Goal: Communication & Community: Ask a question

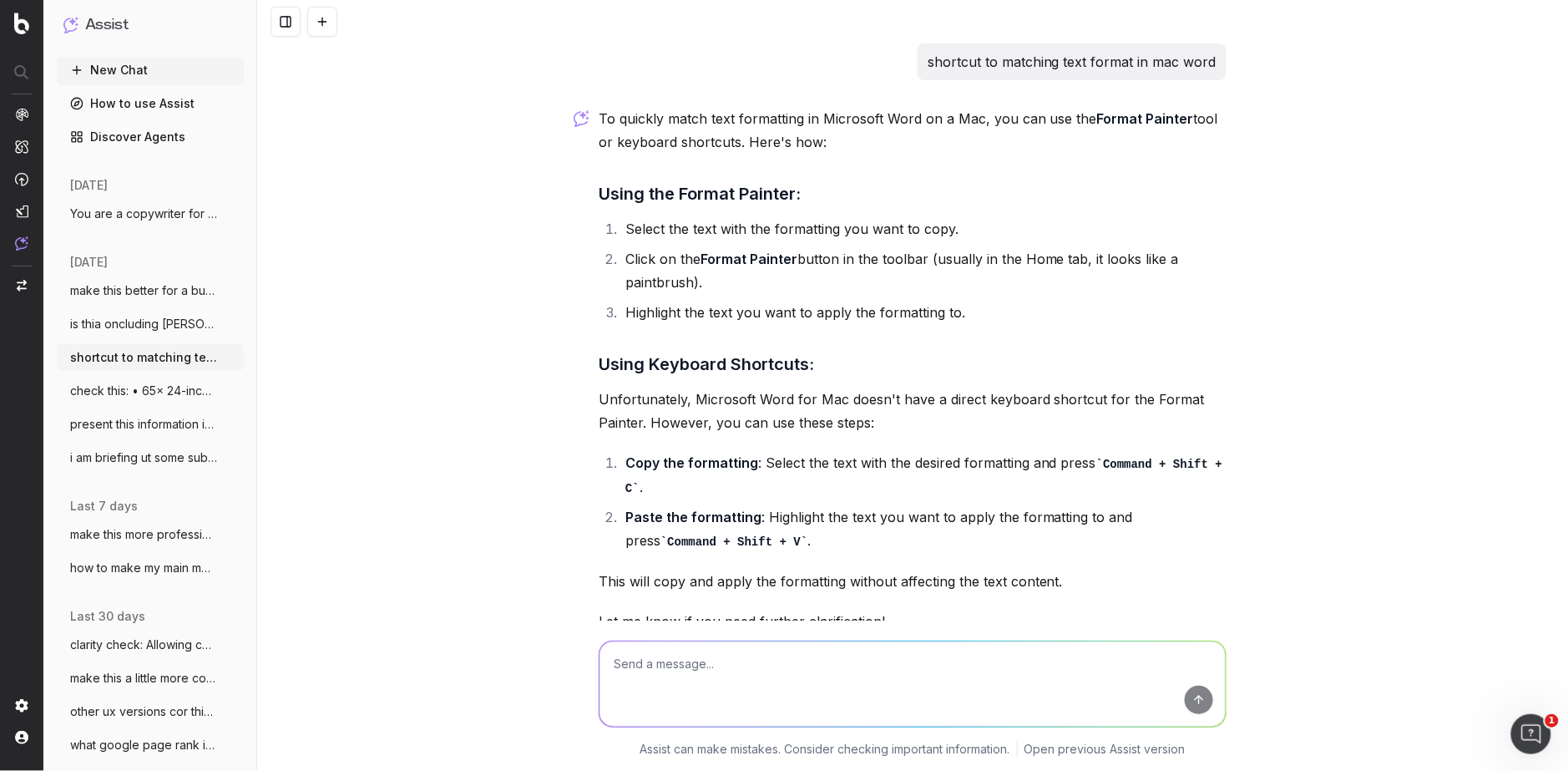
click at [175, 210] on span "You are a copywriter for a large ecomm c" at bounding box center [143, 214] width 147 height 17
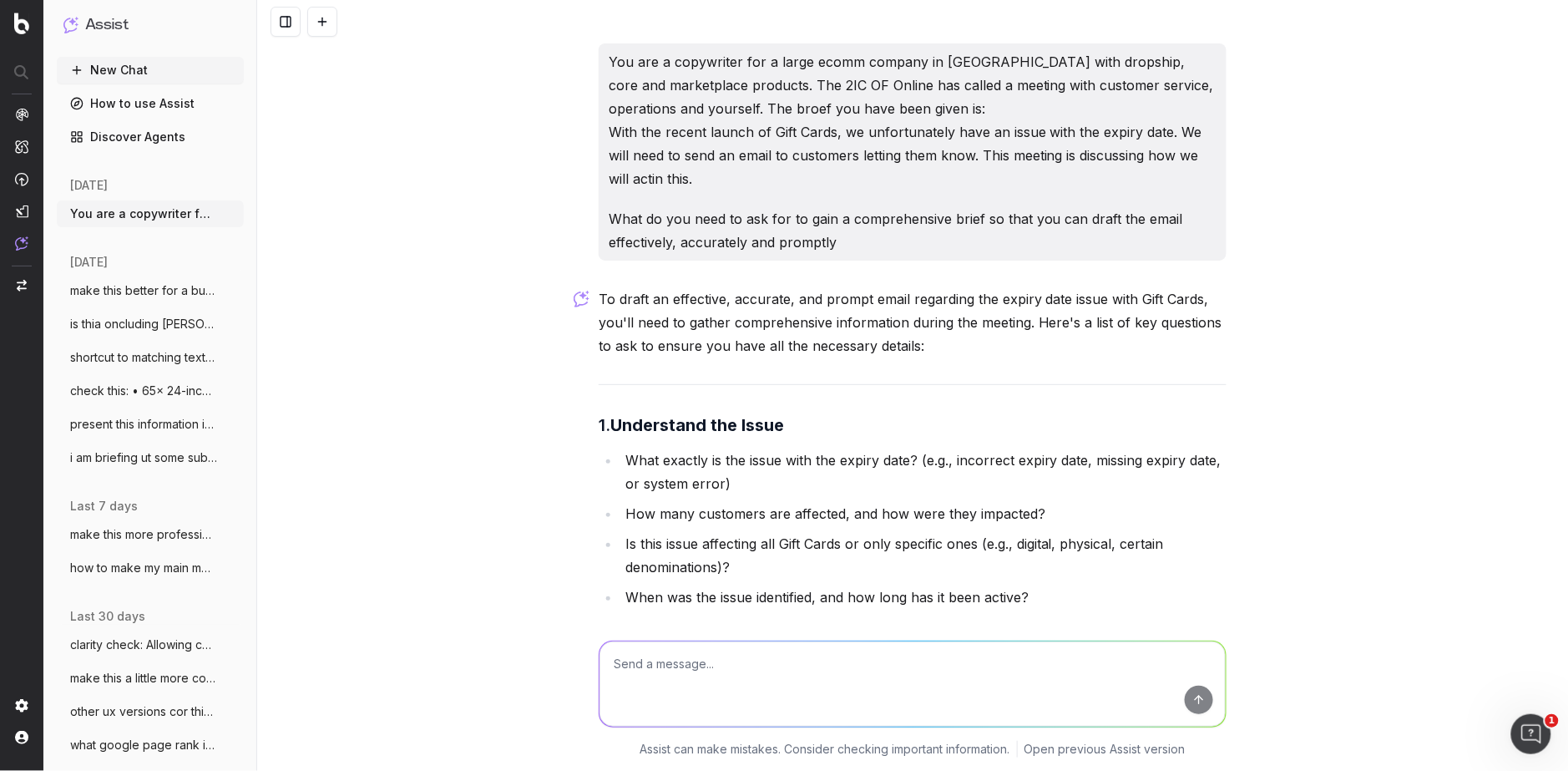
click at [720, 679] on textarea at bounding box center [912, 684] width 626 height 85
paste textarea "0. Loremipsum dol Sitam • Cons ad eli seddo eius tem incidi utla? Etdol mag al …"
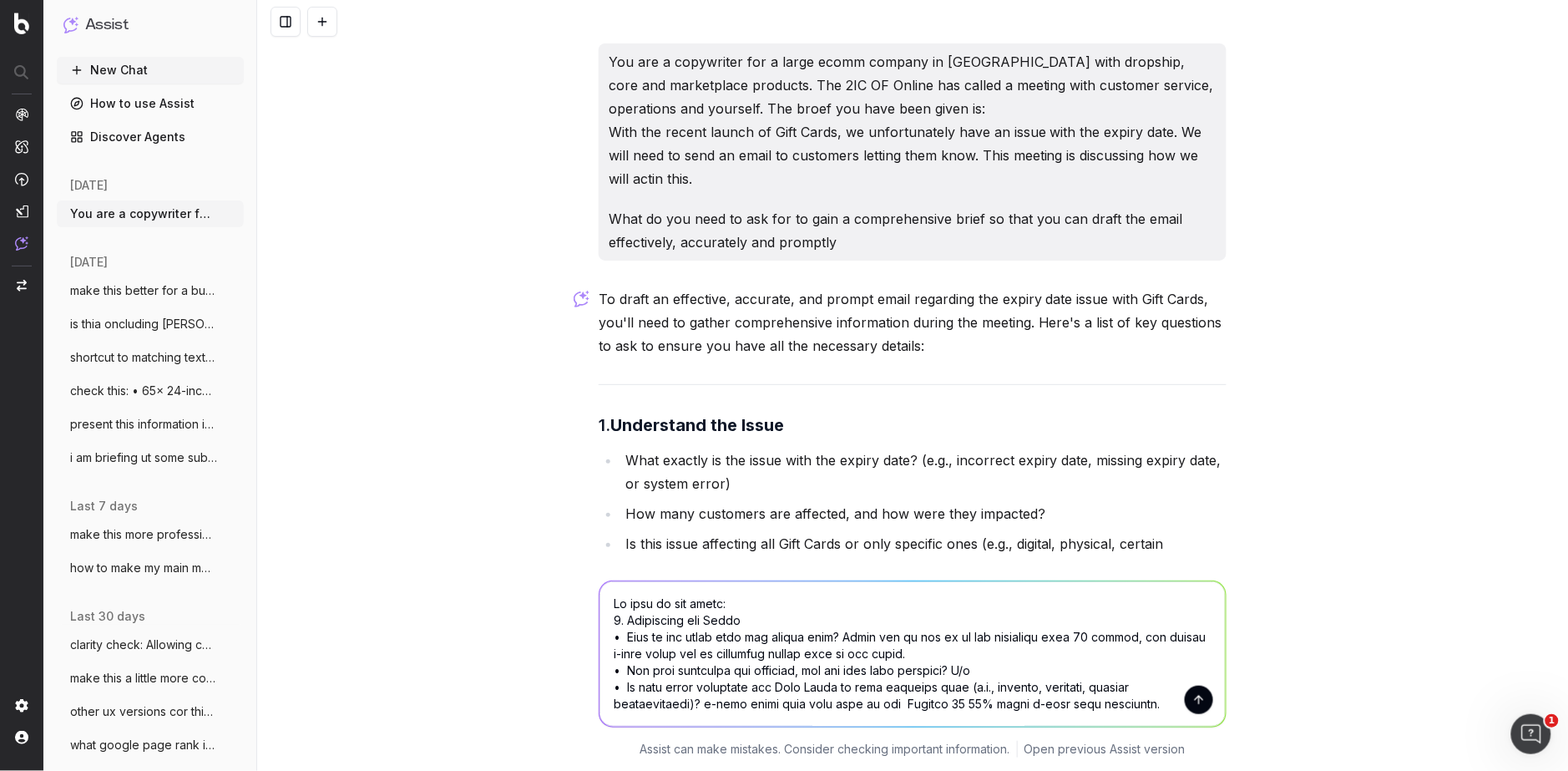
drag, startPoint x: 690, startPoint y: 637, endPoint x: 628, endPoint y: 635, distance: 62.0
click at [628, 635] on textarea at bounding box center [912, 654] width 626 height 145
drag, startPoint x: 981, startPoint y: 640, endPoint x: 926, endPoint y: 641, distance: 55.0
click at [784, 641] on textarea at bounding box center [912, 654] width 626 height 145
paste textarea "Windows 11 10% bonus e-gift card promotion."
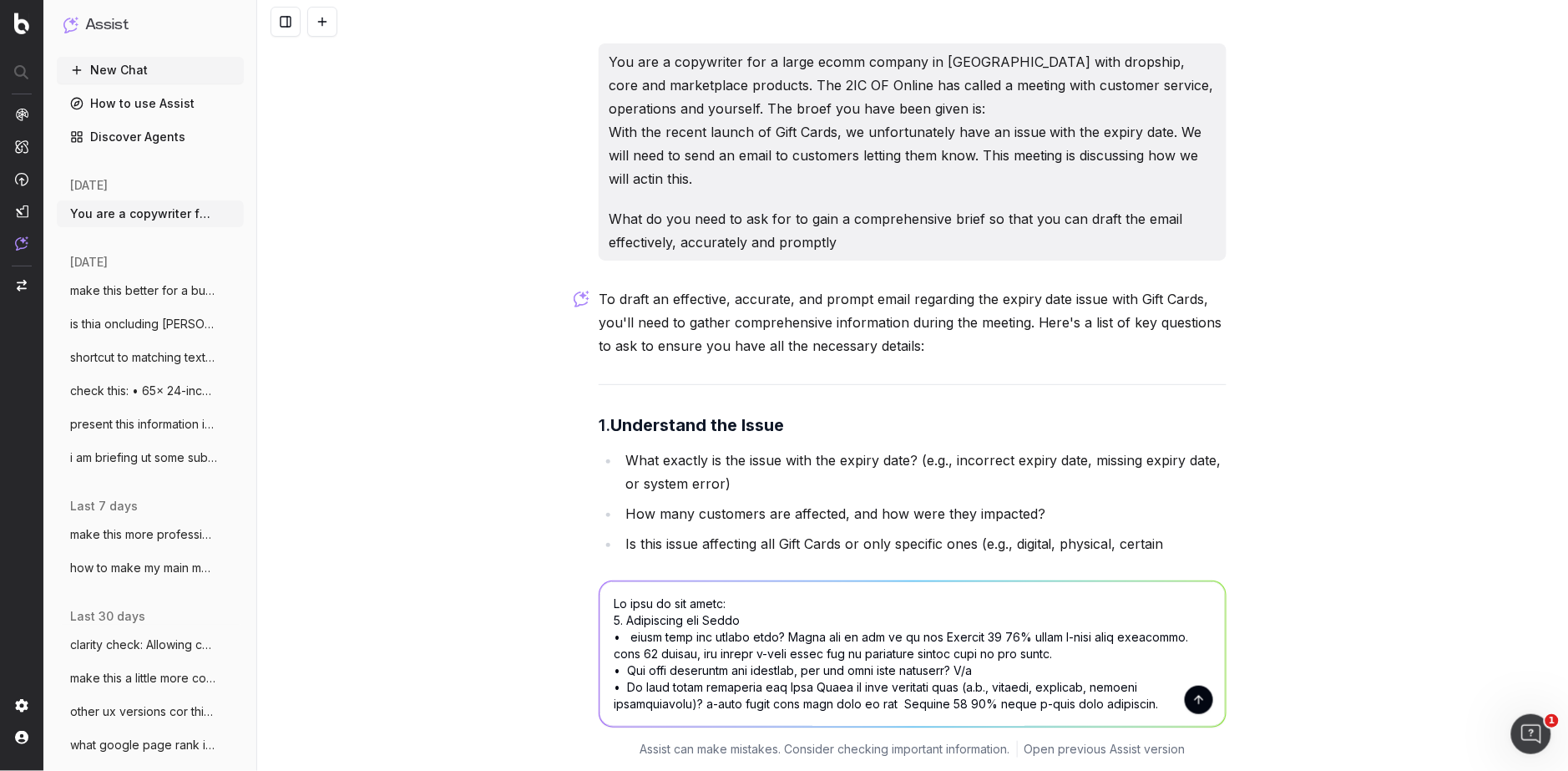
drag, startPoint x: 1205, startPoint y: 635, endPoint x: 1174, endPoint y: 646, distance: 32.9
click at [784, 638] on textarea at bounding box center [912, 654] width 626 height 145
drag, startPoint x: 740, startPoint y: 652, endPoint x: 750, endPoint y: 674, distance: 24.2
click at [742, 654] on textarea at bounding box center [912, 654] width 626 height 145
drag, startPoint x: 1027, startPoint y: 673, endPoint x: 602, endPoint y: 673, distance: 425.0
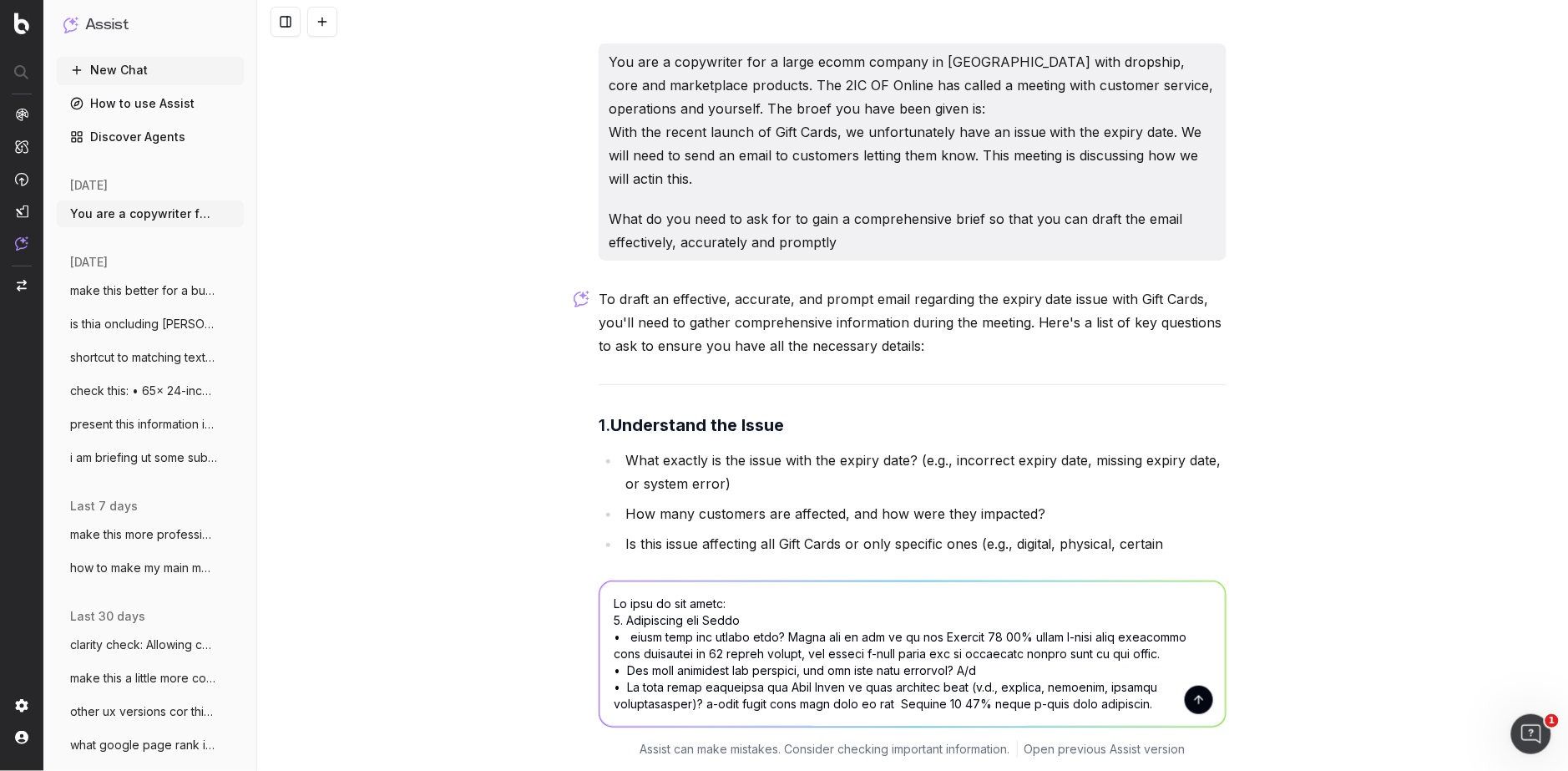
click at [607, 675] on textarea at bounding box center [912, 654] width 626 height 145
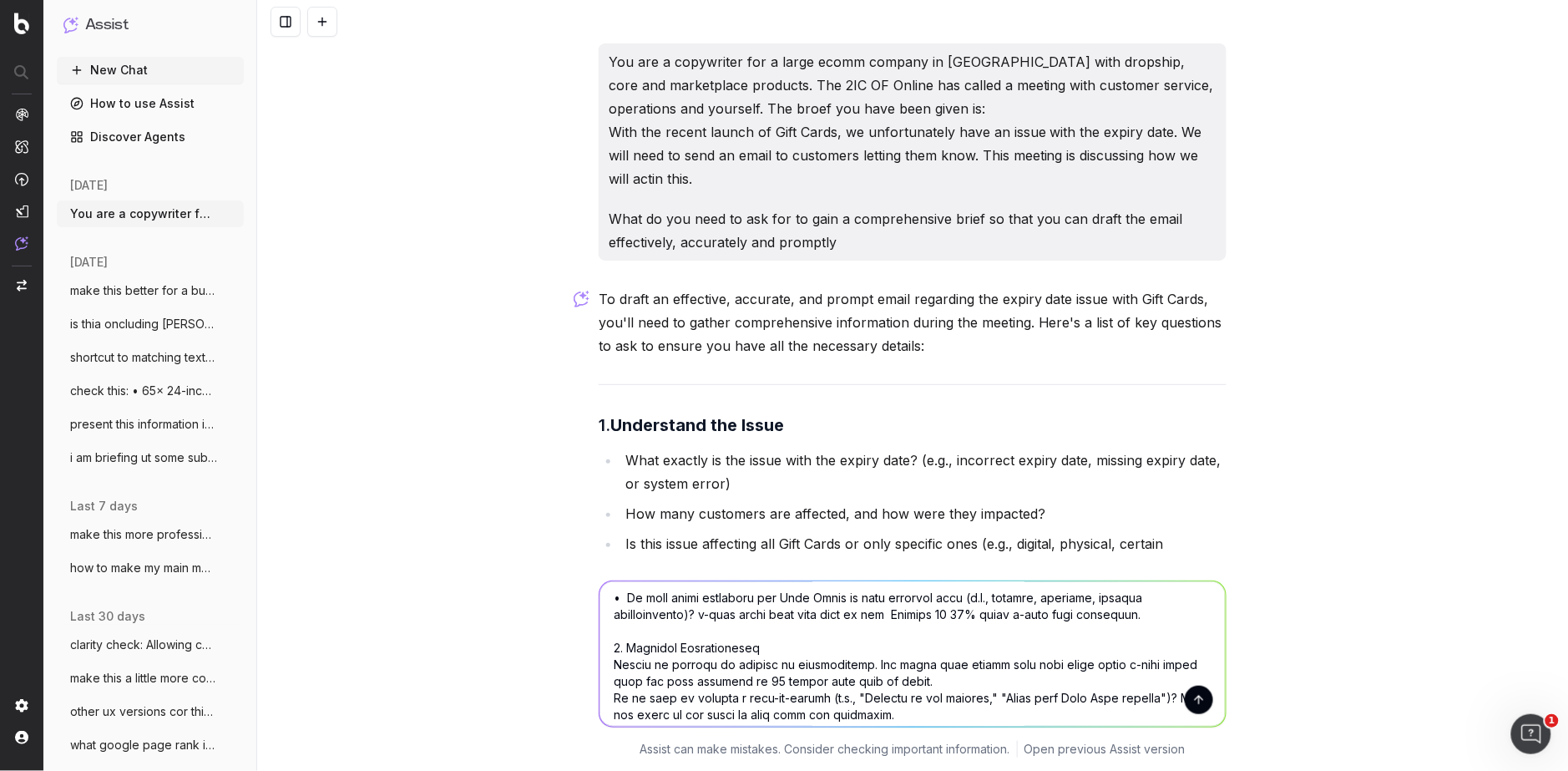
scroll to position [72, 0]
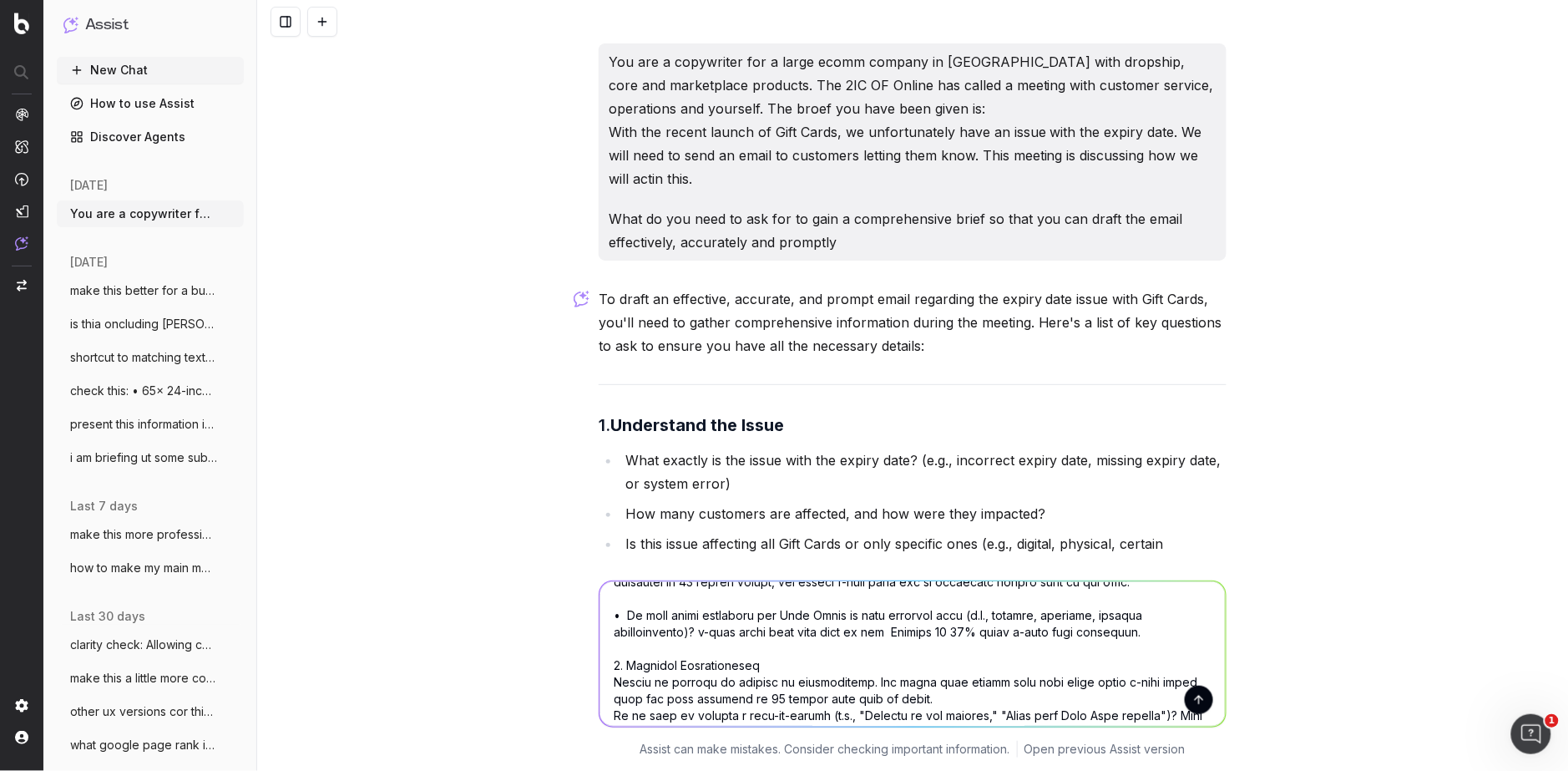
drag, startPoint x: 1188, startPoint y: 615, endPoint x: 938, endPoint y: 615, distance: 250.0
click at [784, 615] on textarea at bounding box center [912, 654] width 626 height 145
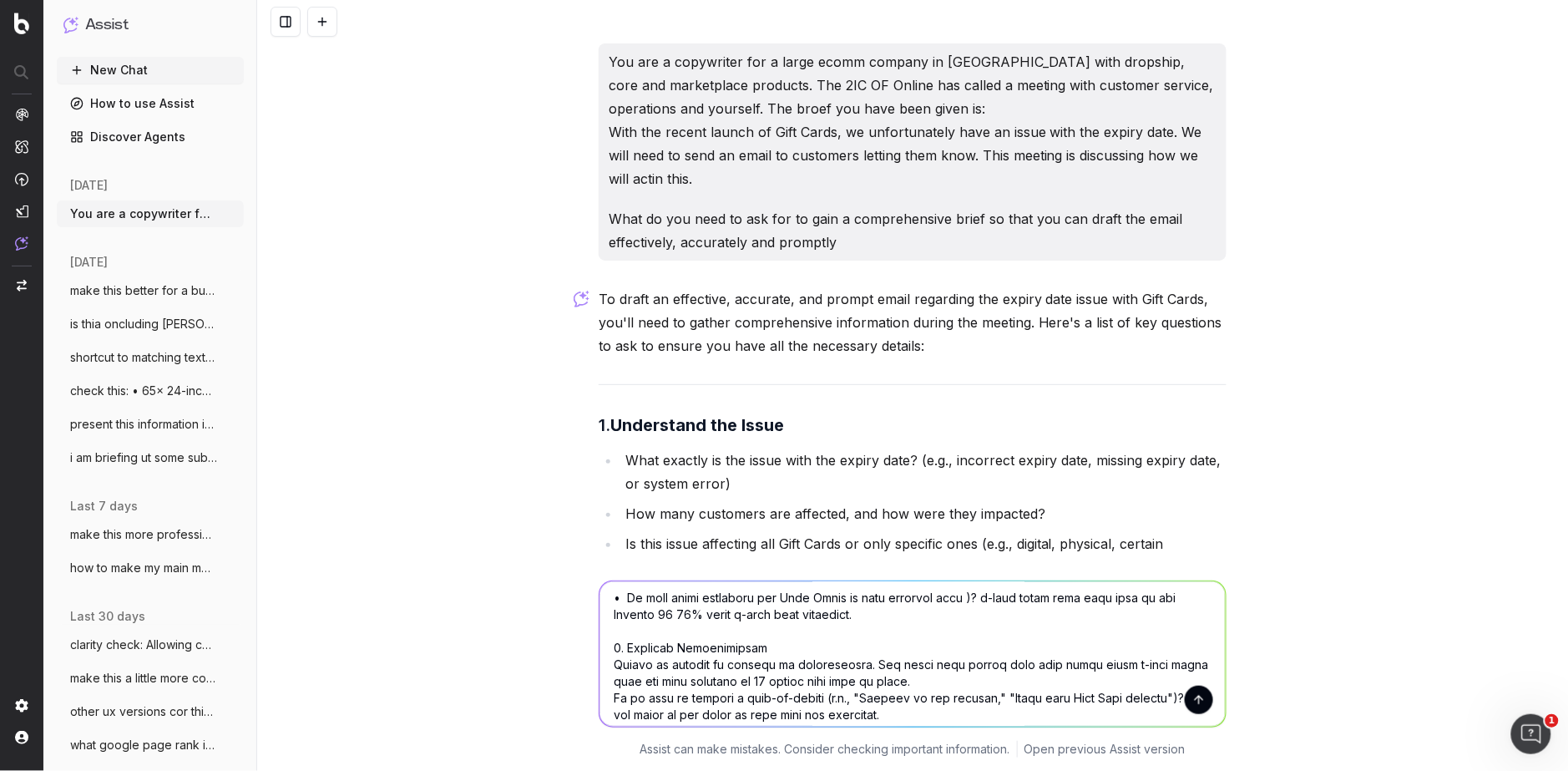
scroll to position [88, 0]
click at [784, 604] on textarea at bounding box center [912, 654] width 626 height 145
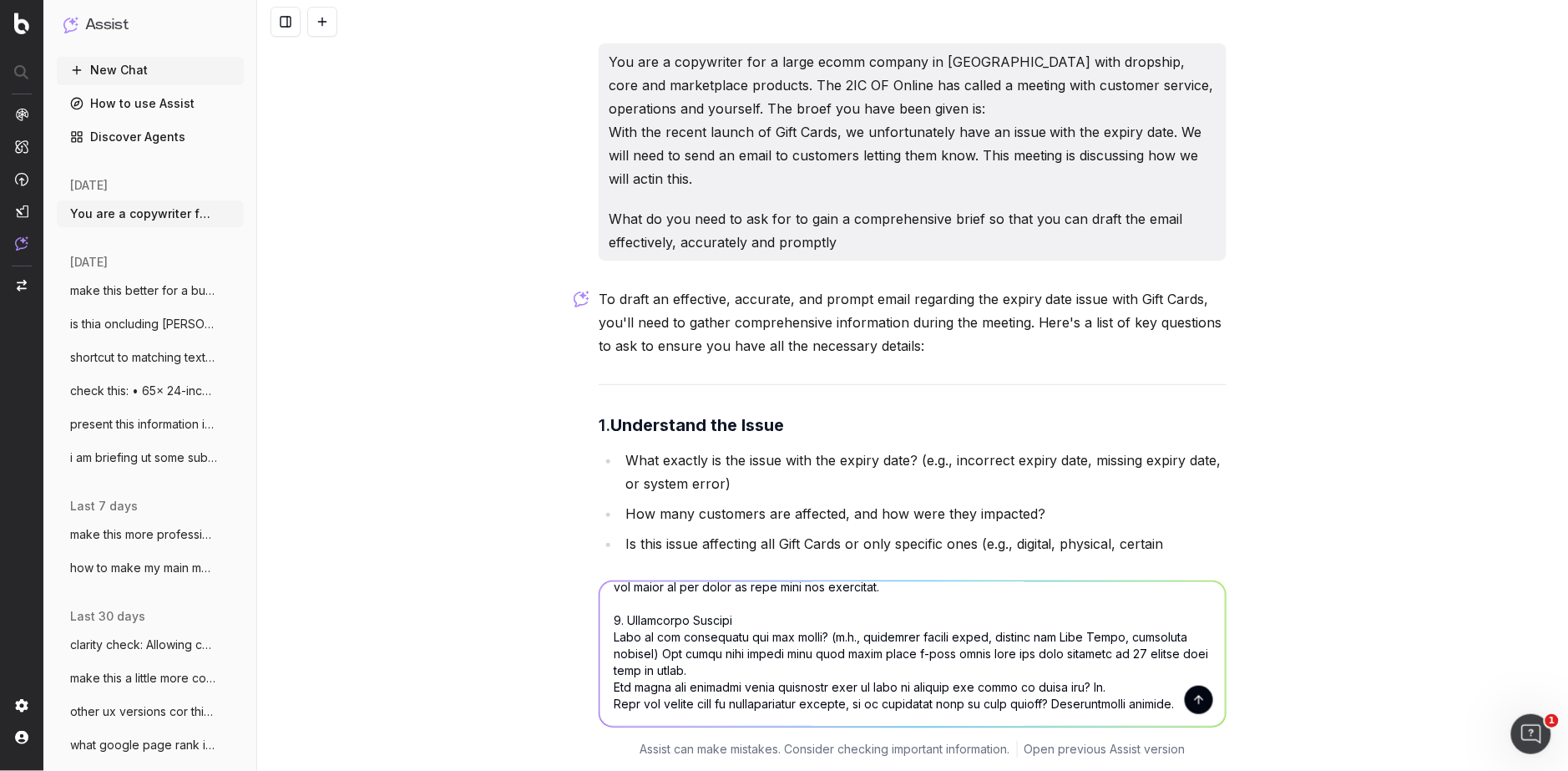
scroll to position [0, 0]
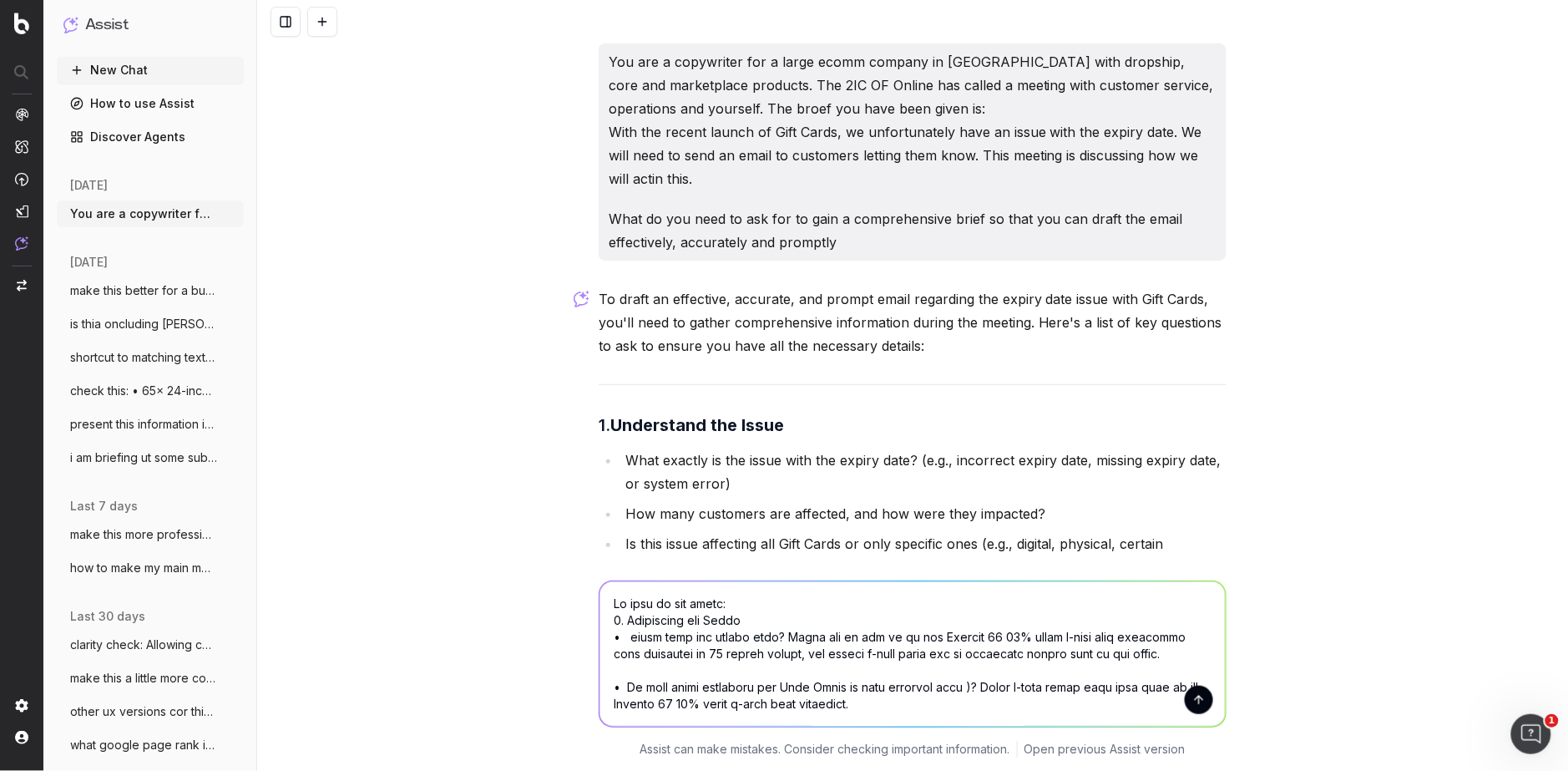
click at [727, 603] on textarea at bounding box center [912, 654] width 626 height 145
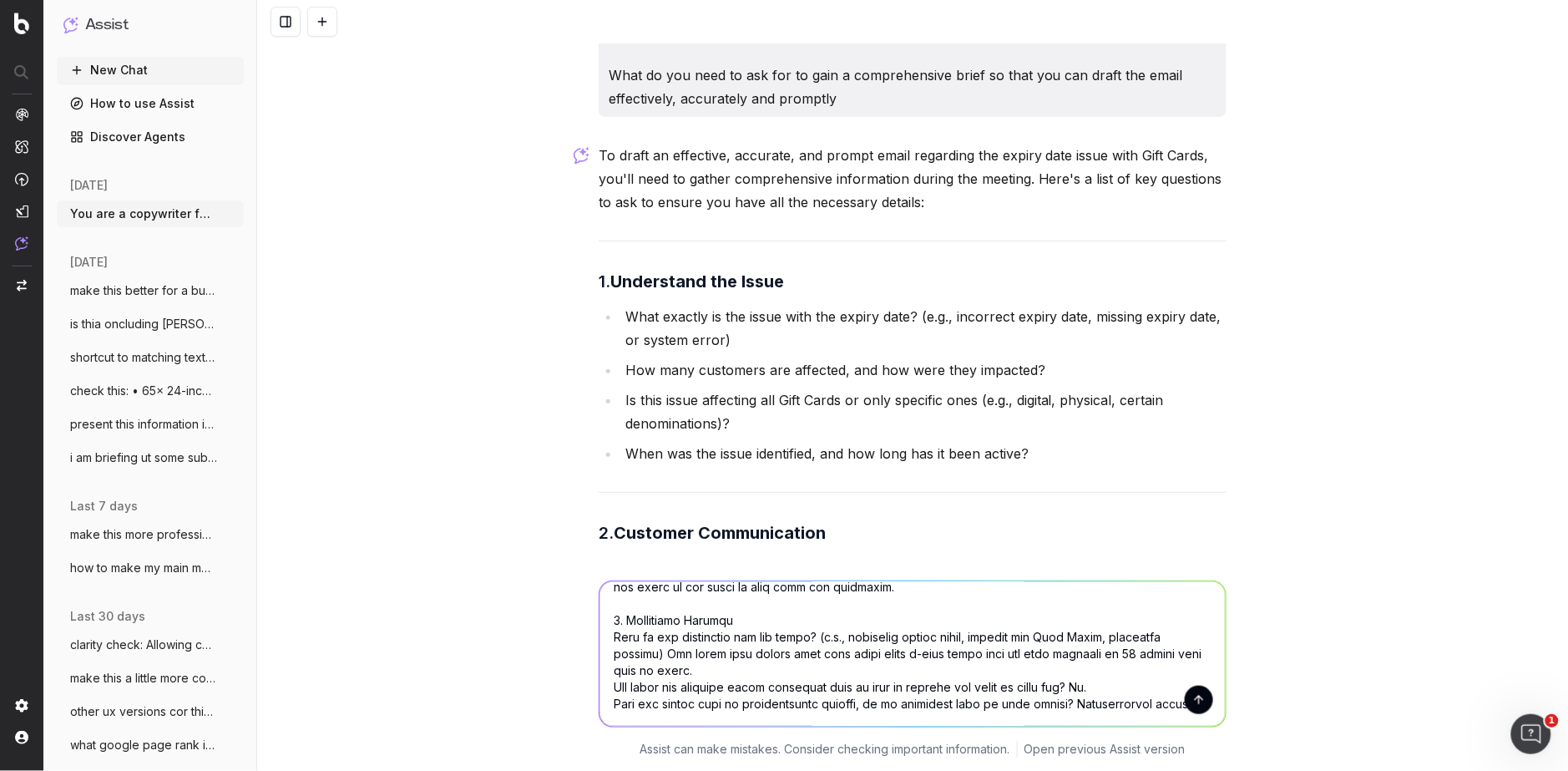
scroll to position [150, 0]
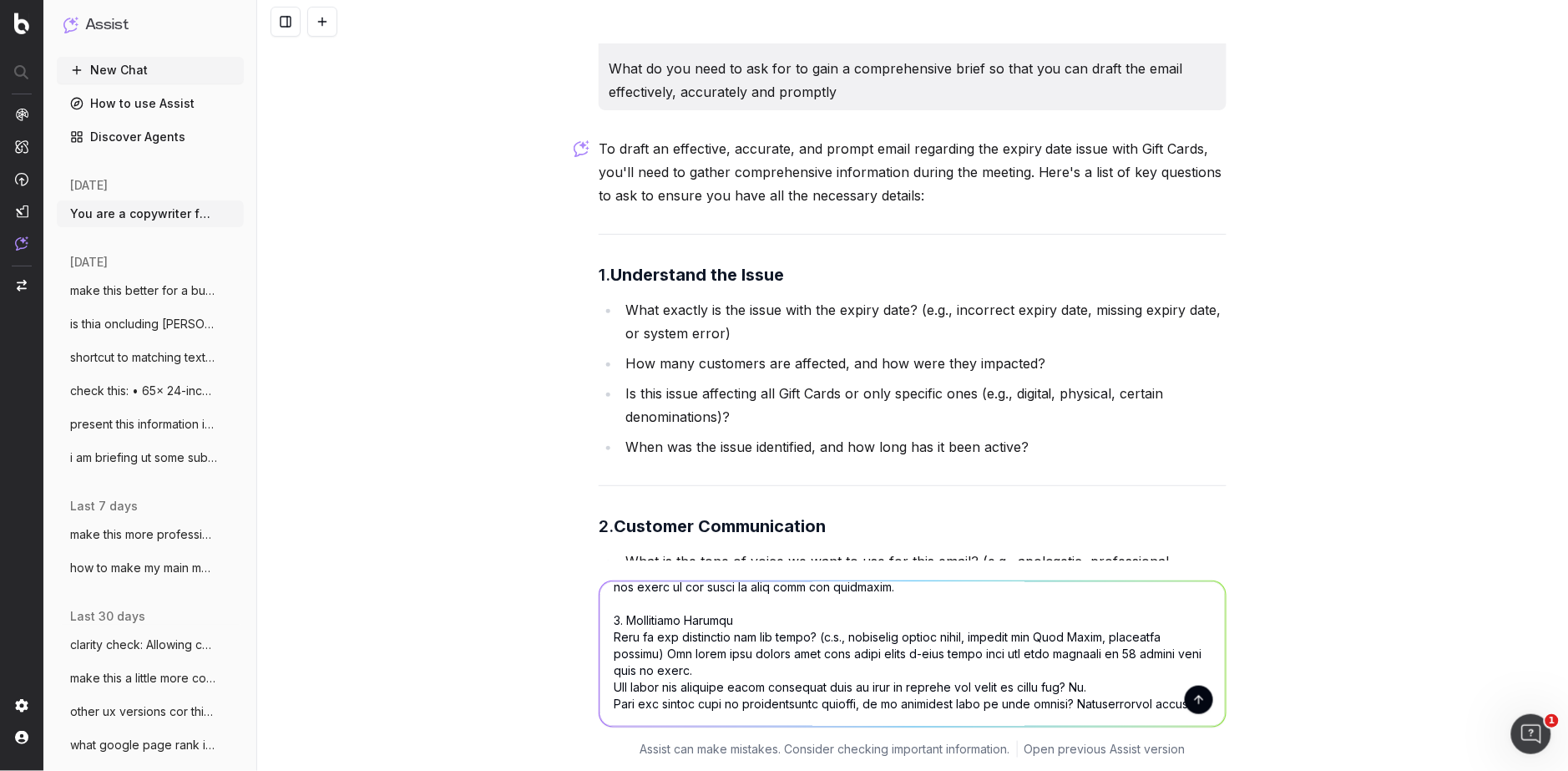
type textarea "Lo ipsu do sit ametc. Adipi. elits doe tempor incid ut laboreet dolor magnaaliq…"
click at [784, 701] on button "submit" at bounding box center [1199, 700] width 28 height 28
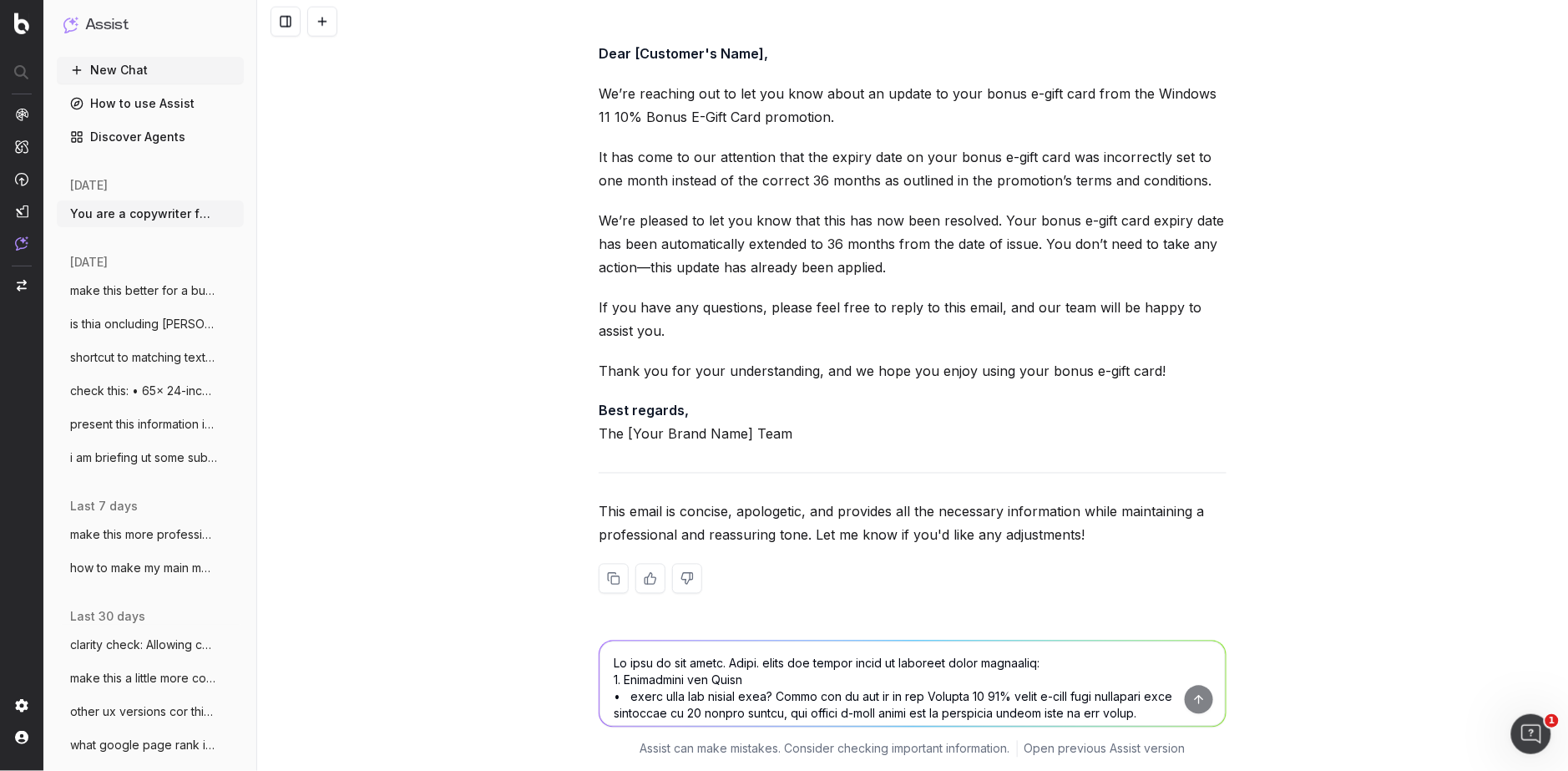
scroll to position [2724, 0]
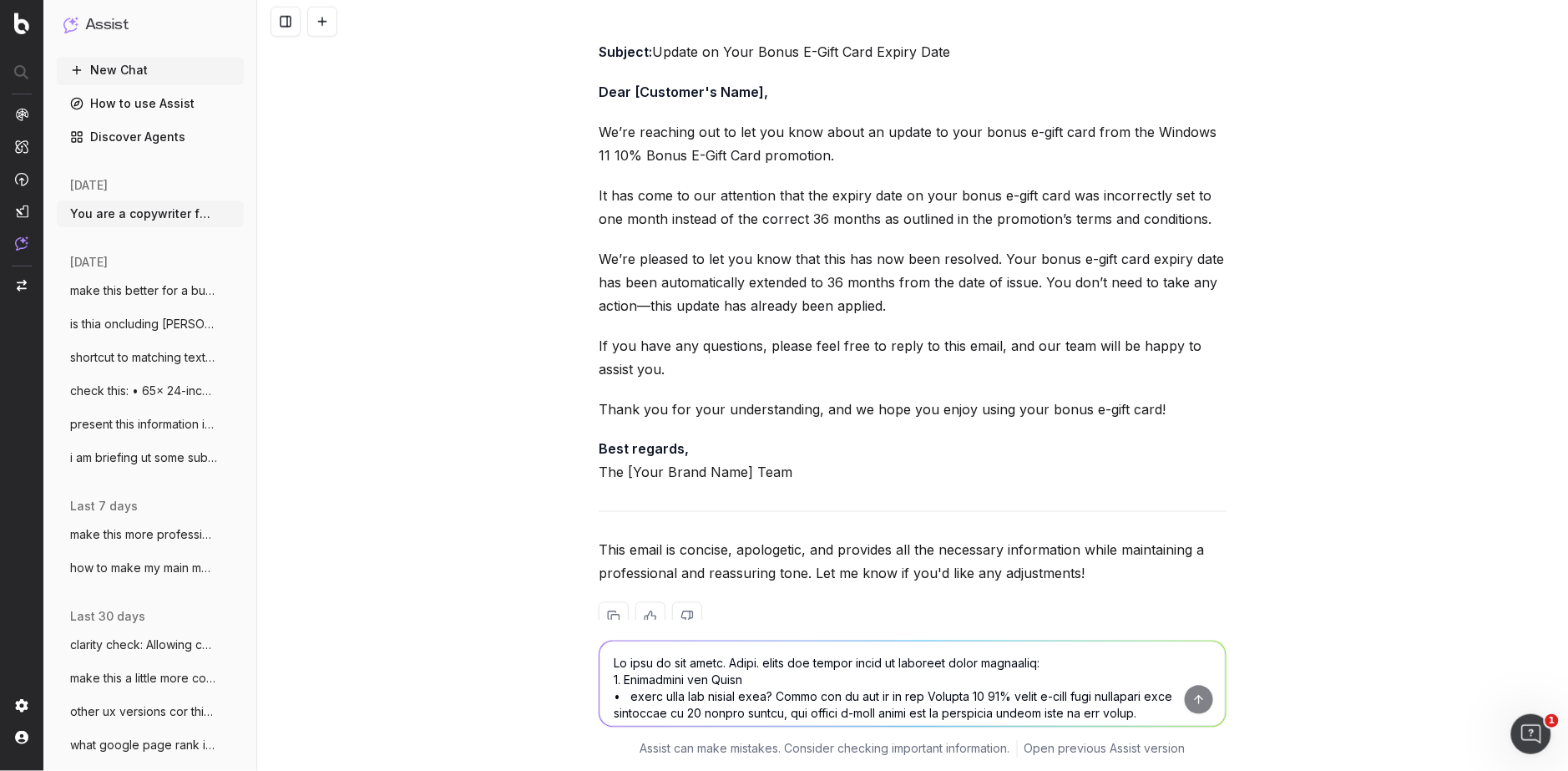
drag, startPoint x: 851, startPoint y: 476, endPoint x: 592, endPoint y: 42, distance: 505.4
click at [592, 42] on div "You are a copywriter for a large ecomm company in [GEOGRAPHIC_DATA] with dropsh…" at bounding box center [912, 385] width 1310 height 771
copy div "You are a copywriter for a large ecomm company in [GEOGRAPHIC_DATA] with dropsh…"
click at [656, 679] on textarea at bounding box center [912, 684] width 626 height 85
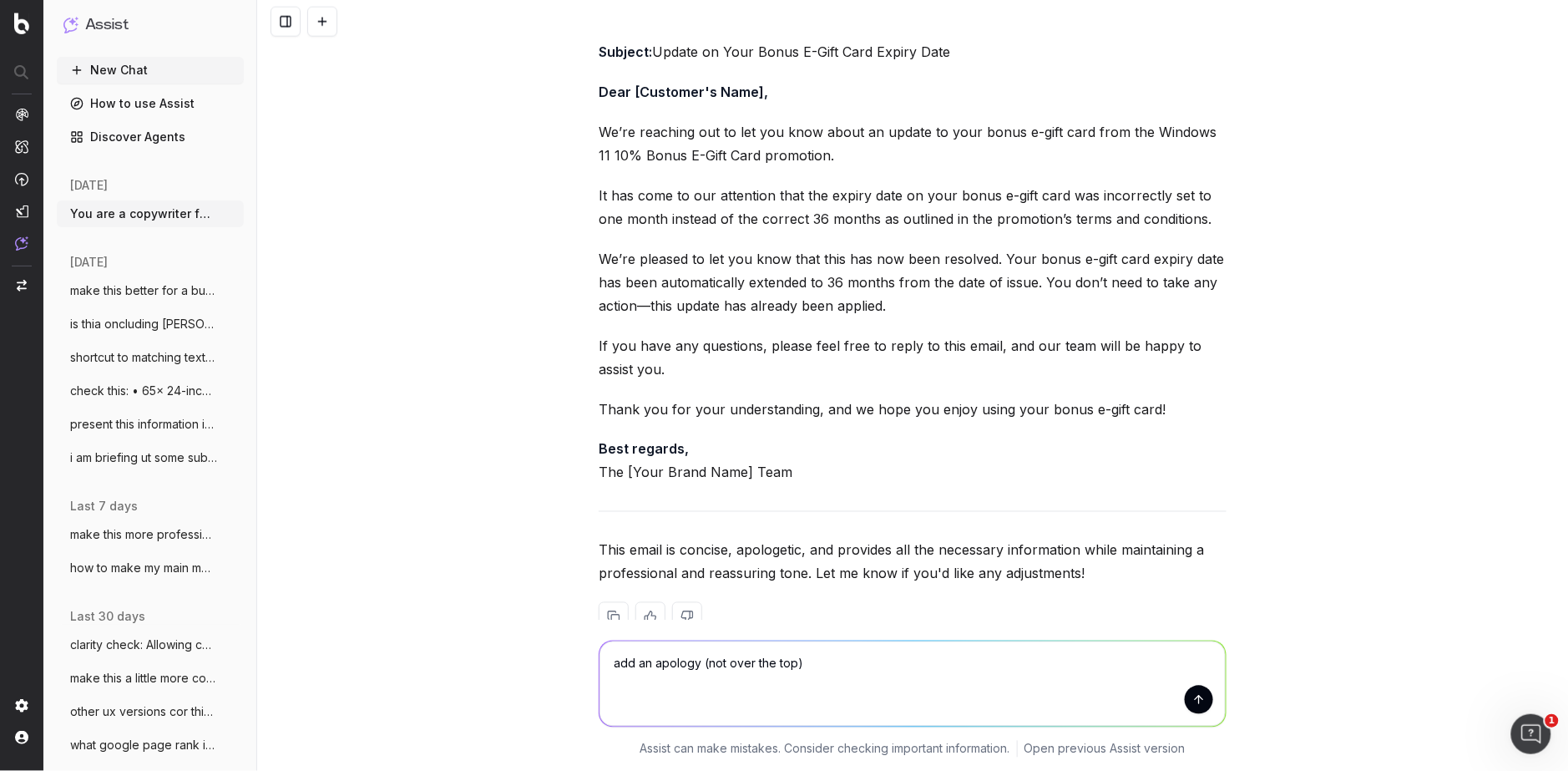
click at [654, 664] on textarea "add an apology (not over the top)" at bounding box center [912, 684] width 626 height 85
click at [784, 670] on textarea "add a simple apology (not over the top)" at bounding box center [912, 684] width 626 height 85
click at [784, 664] on textarea "add a simple apology (not over the top) to this verson:" at bounding box center [912, 684] width 626 height 85
click at [777, 681] on textarea "add a simple apology (not over the top) to this version:" at bounding box center [912, 684] width 626 height 85
paste textarea "Dear [Customer Name], We’re reaching out regarding an update to your bonus e-gi…"
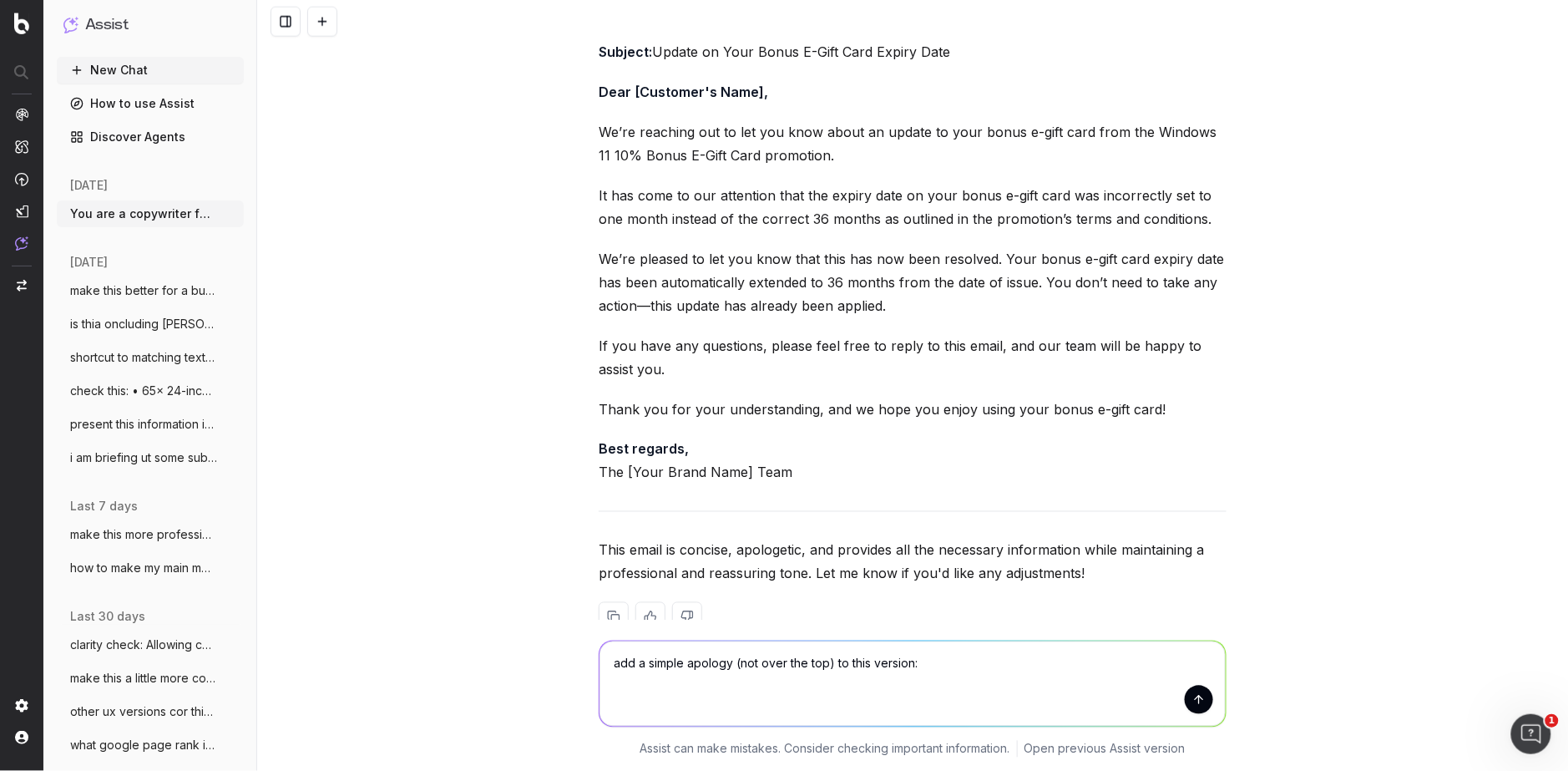
type textarea "add a simple apology (not over the top) to this version: Dear [Customer Name], …"
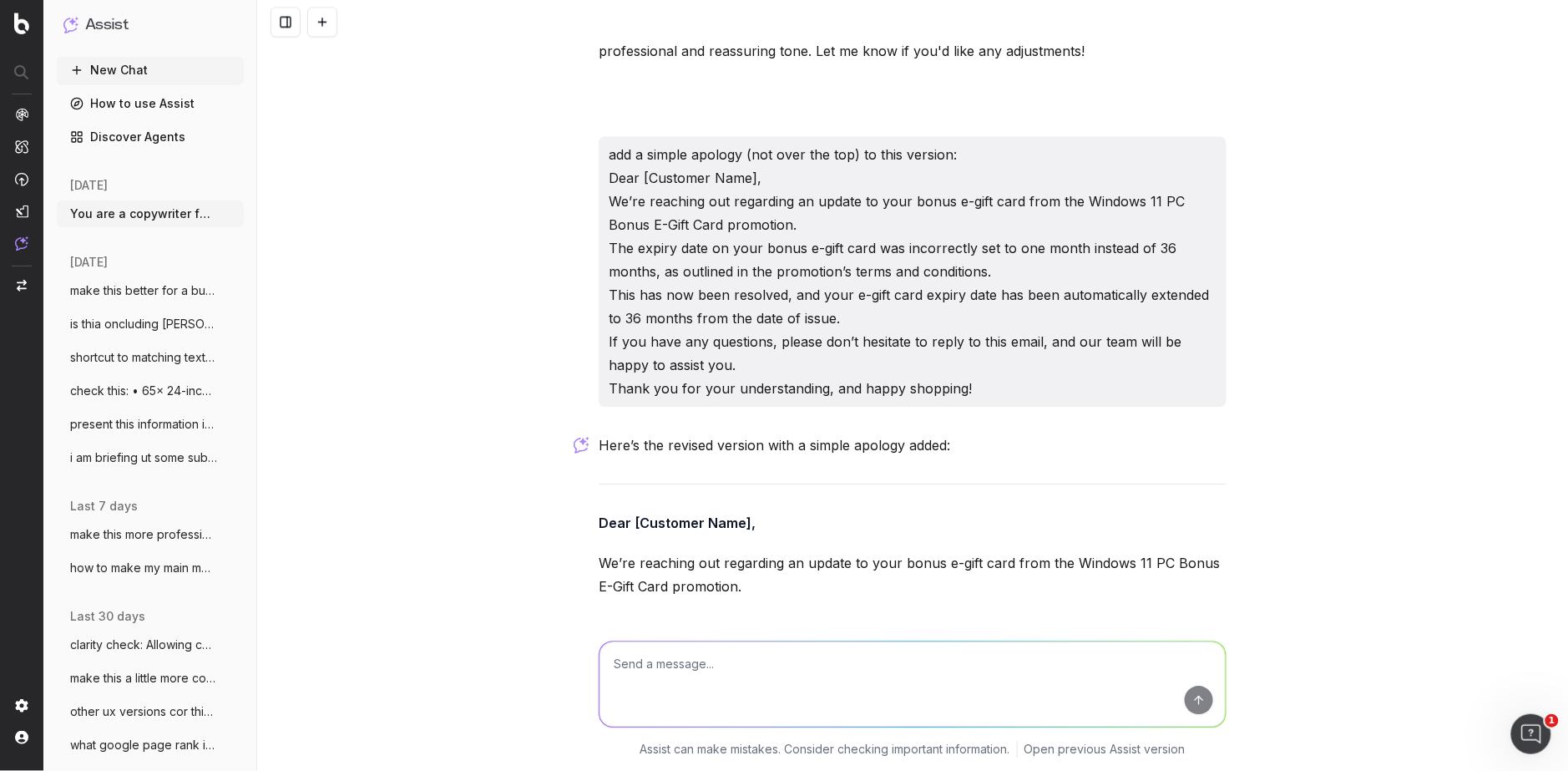
scroll to position [3388, 0]
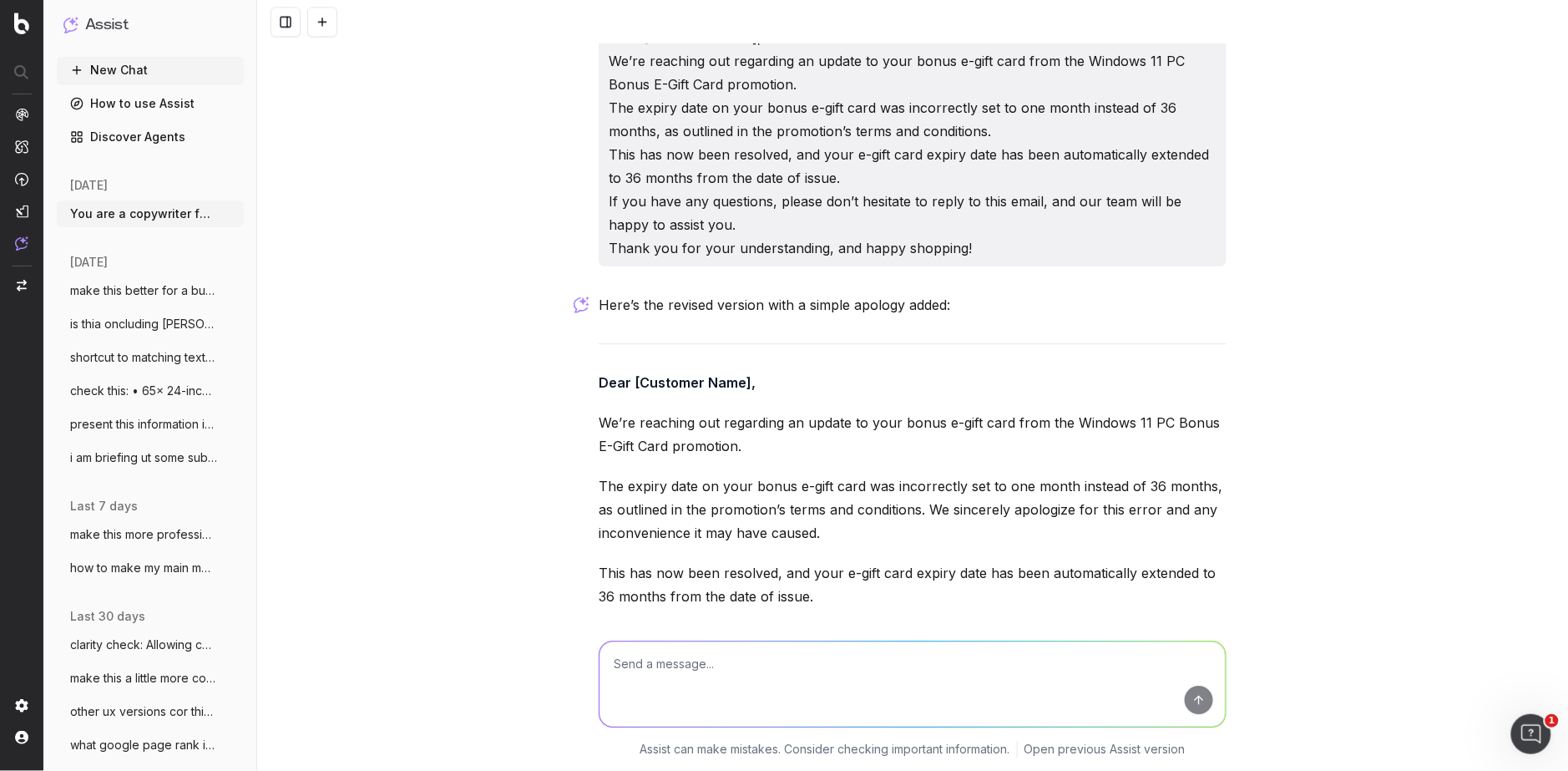
drag, startPoint x: 845, startPoint y: 534, endPoint x: 825, endPoint y: 540, distance: 20.9
click at [784, 529] on p "The expiry date on your bonus e-gift card was incorrectly set to one month inst…" at bounding box center [913, 510] width 628 height 70
drag, startPoint x: 828, startPoint y: 528, endPoint x: 929, endPoint y: 505, distance: 103.6
click at [784, 505] on p "The expiry date on your bonus e-gift card was incorrectly set to one month inst…" at bounding box center [913, 510] width 628 height 70
copy p "We sincerely apologize for this error and any inconvenience it may have caused."
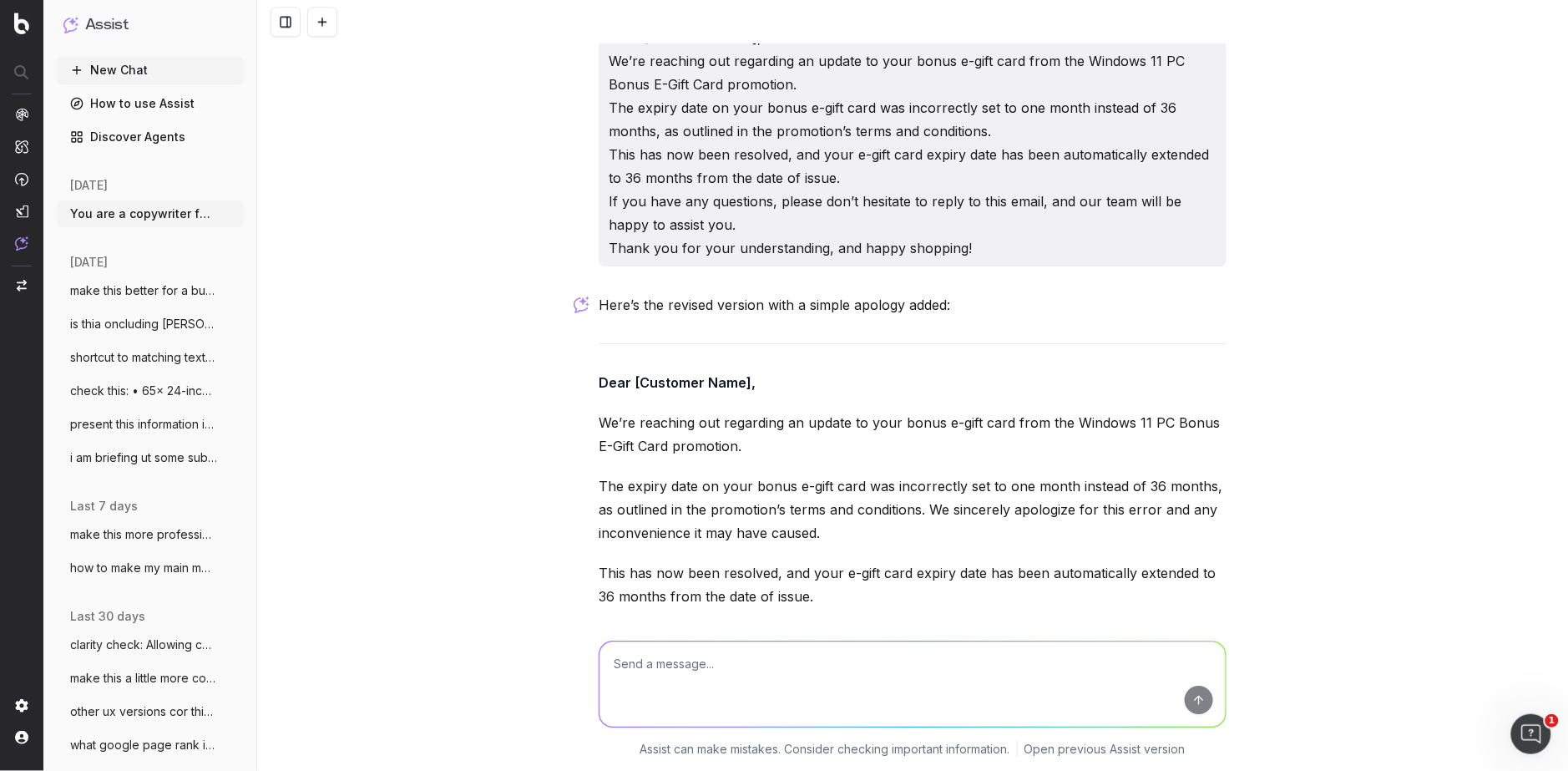
click at [686, 672] on textarea at bounding box center [912, 684] width 626 height 85
paste textarea "Subject line: Important Update: Bonus E-Gift Card Expiry Dear [Customer Name], …"
type textarea "check this: Subject line: Important Update: Bonus E-Gift Card Expiry Dear [Cust…"
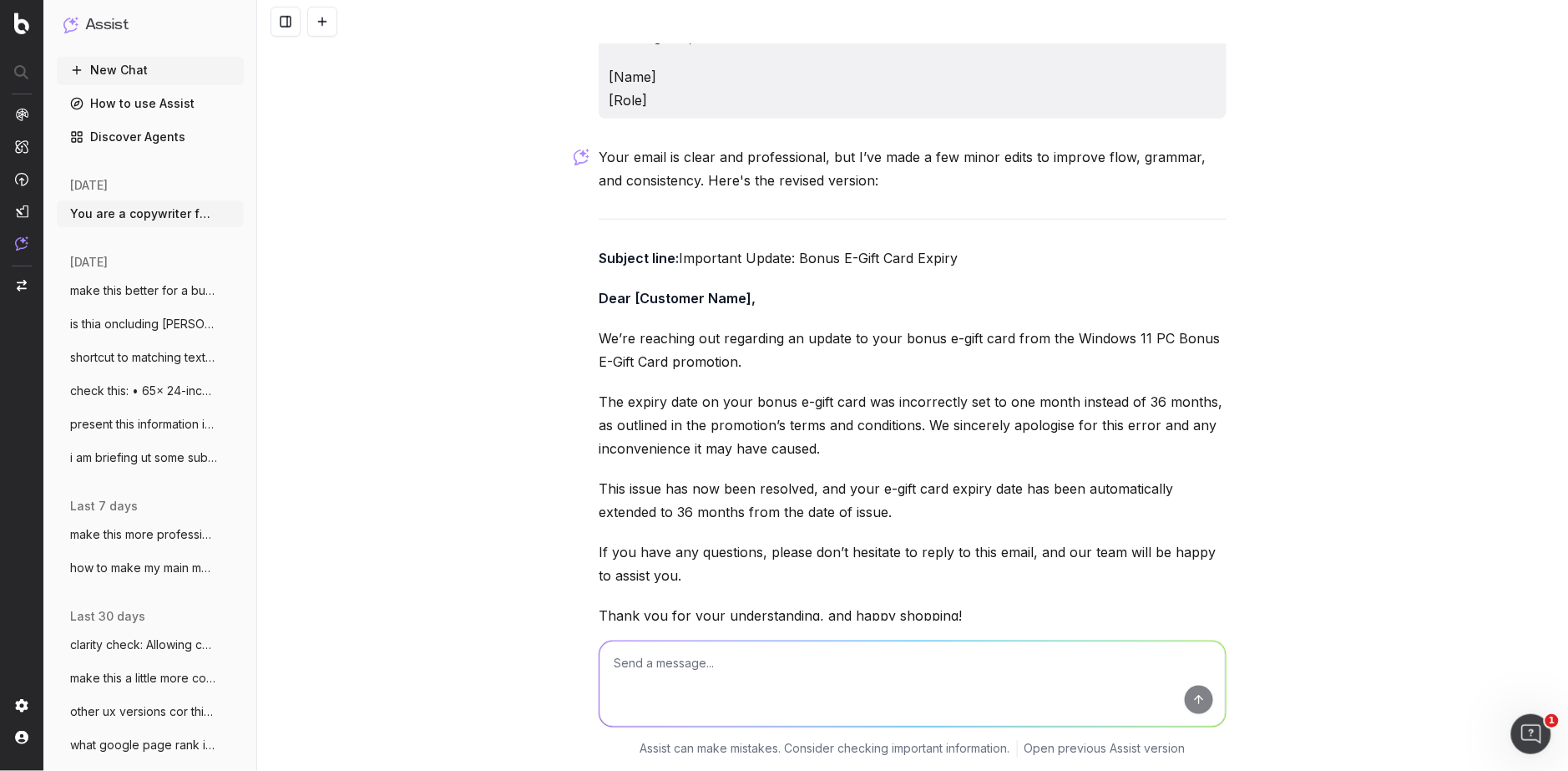
scroll to position [4689, 0]
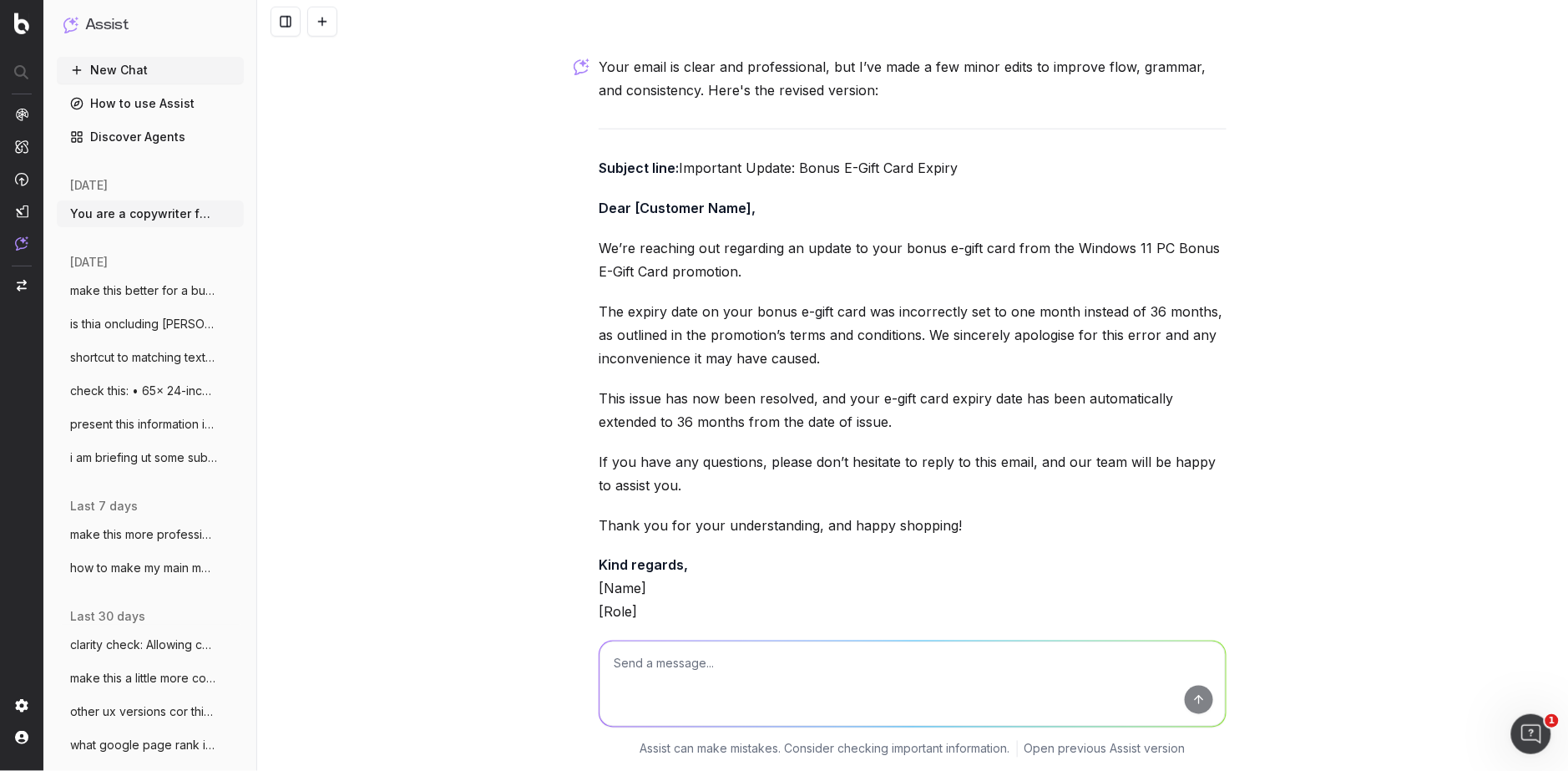
click at [784, 171] on p "Subject line: Important Update: Bonus E-Gift Card Expiry" at bounding box center [913, 167] width 628 height 24
drag, startPoint x: 654, startPoint y: 271, endPoint x: 1068, endPoint y: 249, distance: 414.6
click at [784, 247] on p "We’re reaching out regarding an update to your bonus e-gift card from the Windo…" at bounding box center [913, 260] width 628 height 47
copy p "Windows 11 PC Bonus E-Gift Card"
click at [664, 695] on textarea at bounding box center [912, 684] width 626 height 85
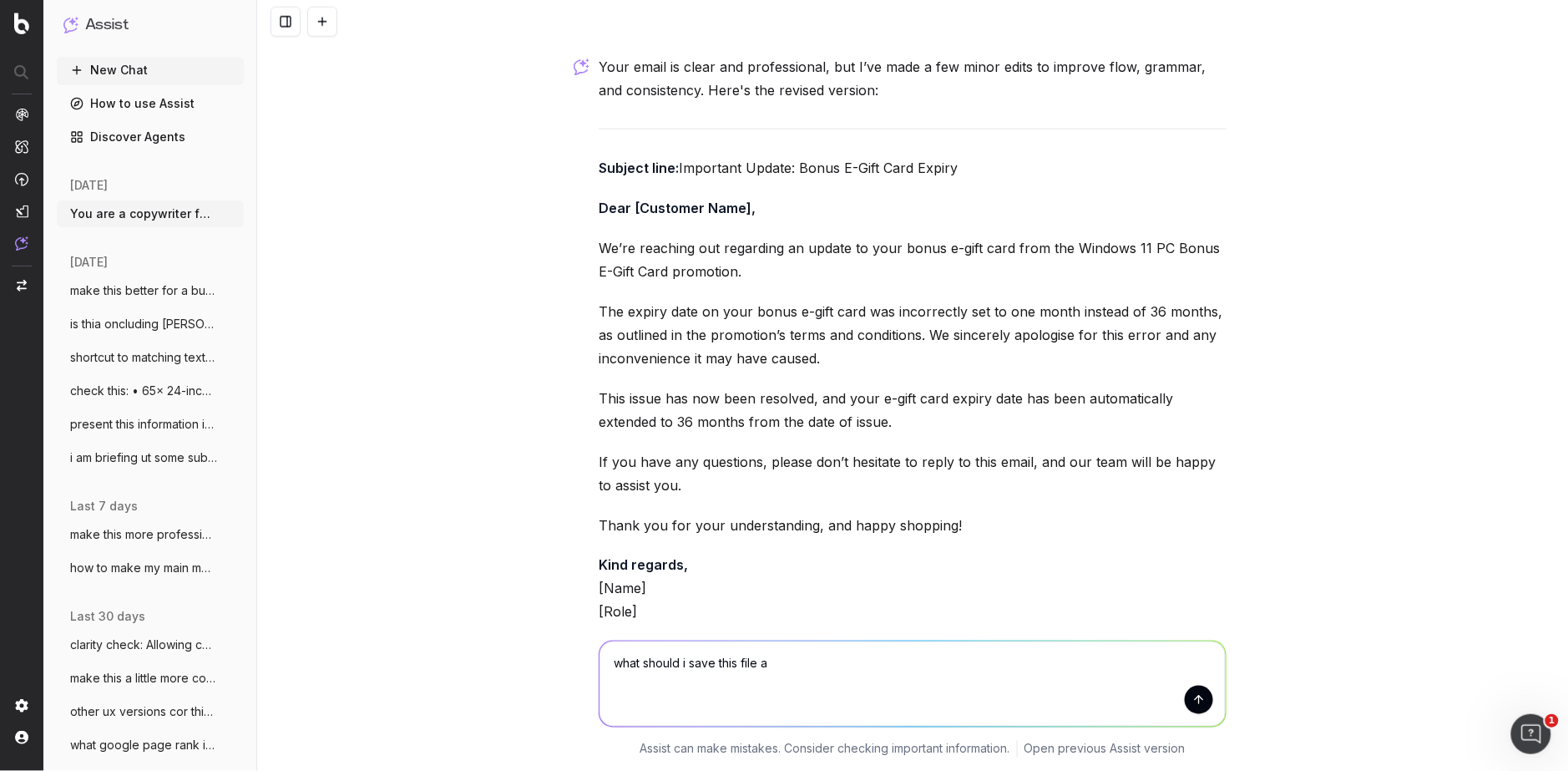
type textarea "what should i save this file as"
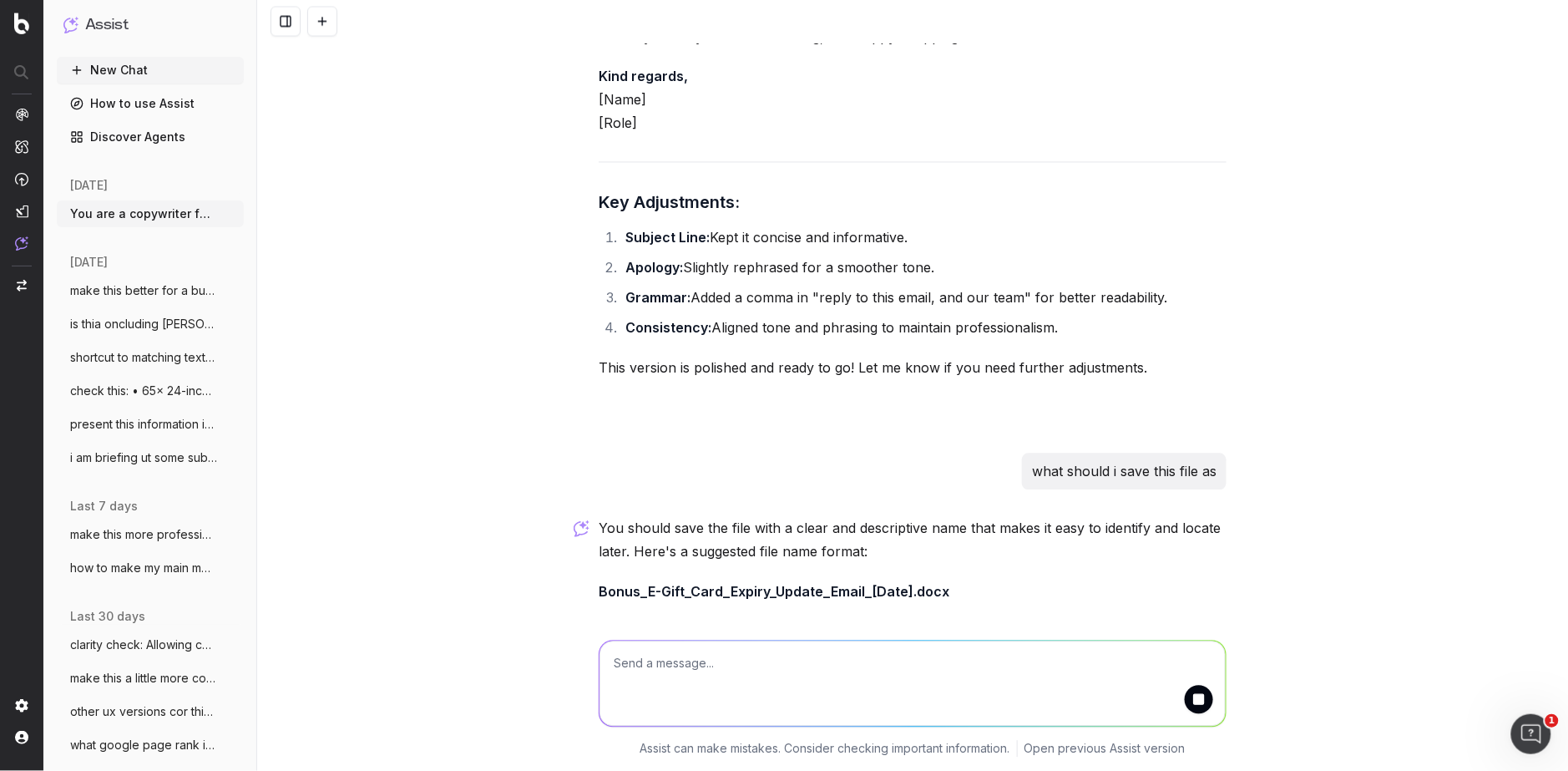
scroll to position [5241, 0]
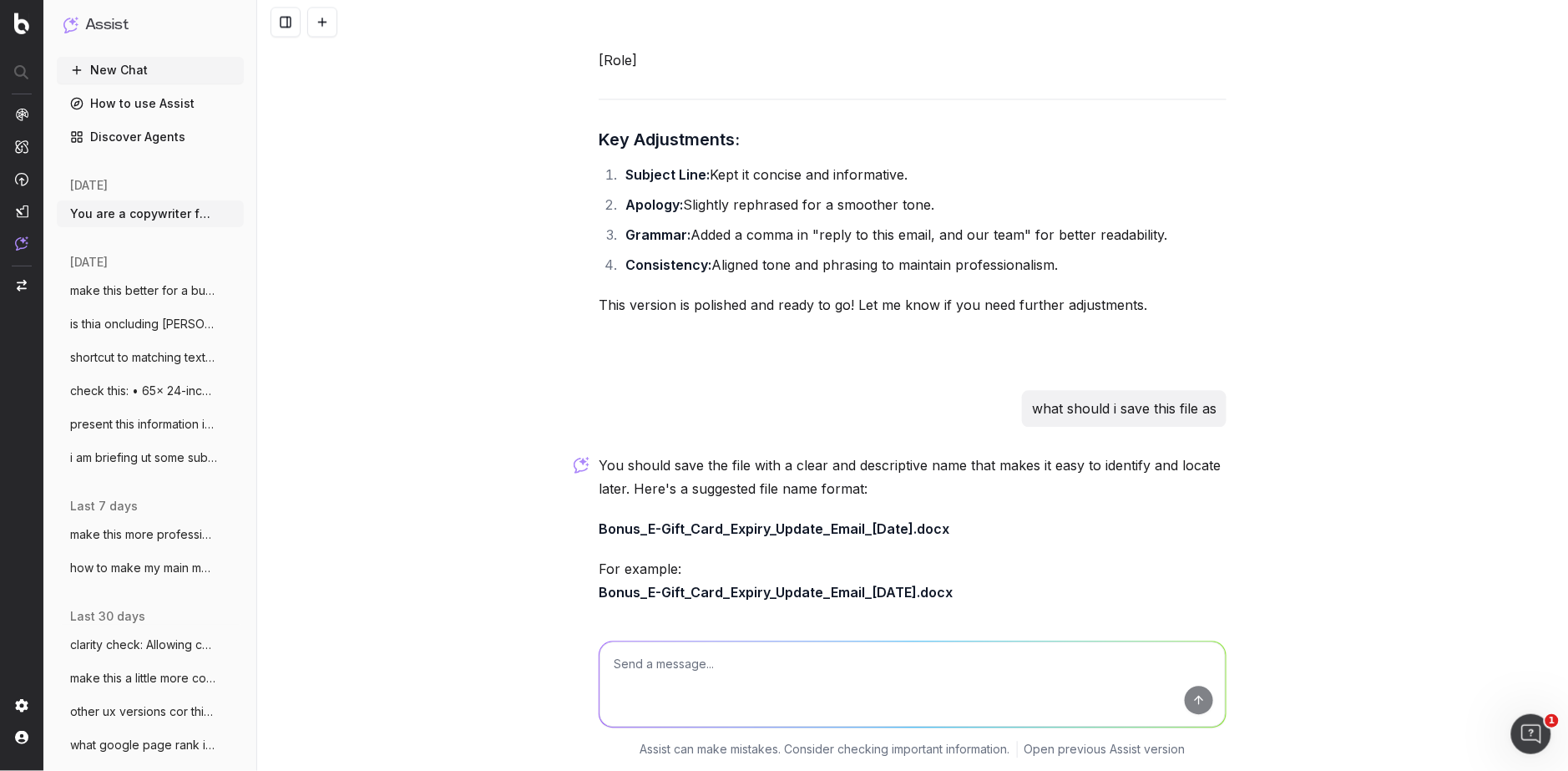
click at [784, 608] on div "You should save the file with a clear and descriptive name that makes it easy t…" at bounding box center [913, 673] width 628 height 438
drag, startPoint x: 860, startPoint y: 592, endPoint x: 577, endPoint y: 599, distance: 283.1
click at [577, 599] on div "You are a copywriter for a large ecomm company in [GEOGRAPHIC_DATA] with dropsh…" at bounding box center [912, 385] width 1310 height 771
copy strong "Bonus_E-Gift_Card_Expiry_Update_Email"
click at [657, 676] on textarea at bounding box center [912, 684] width 626 height 85
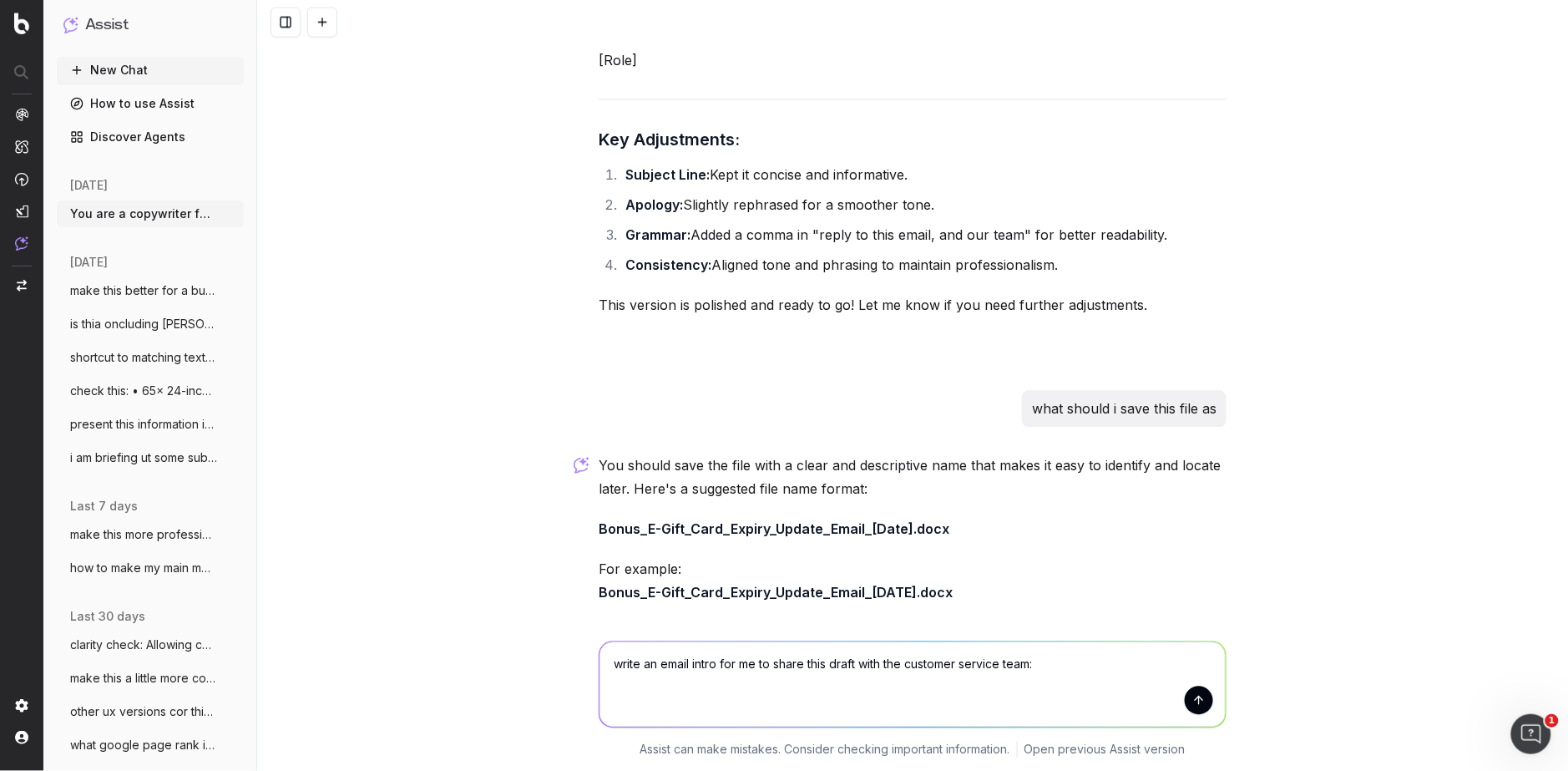
paste textarea "HI Guys Here’s a draft of the email update to be sent to affected customers"
type textarea "write an email intro for me to share this draft with the customer service team:…"
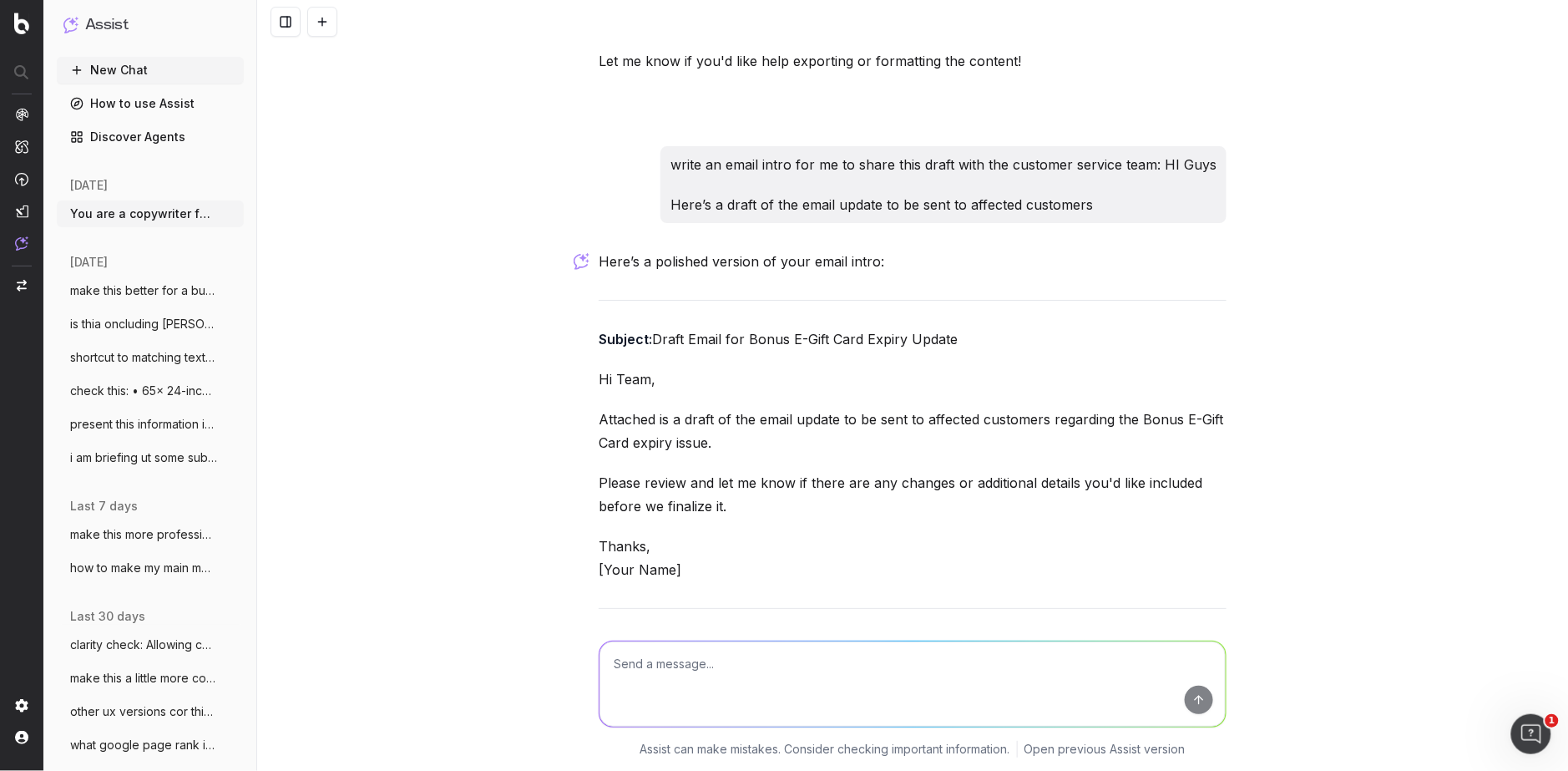
scroll to position [6017, 0]
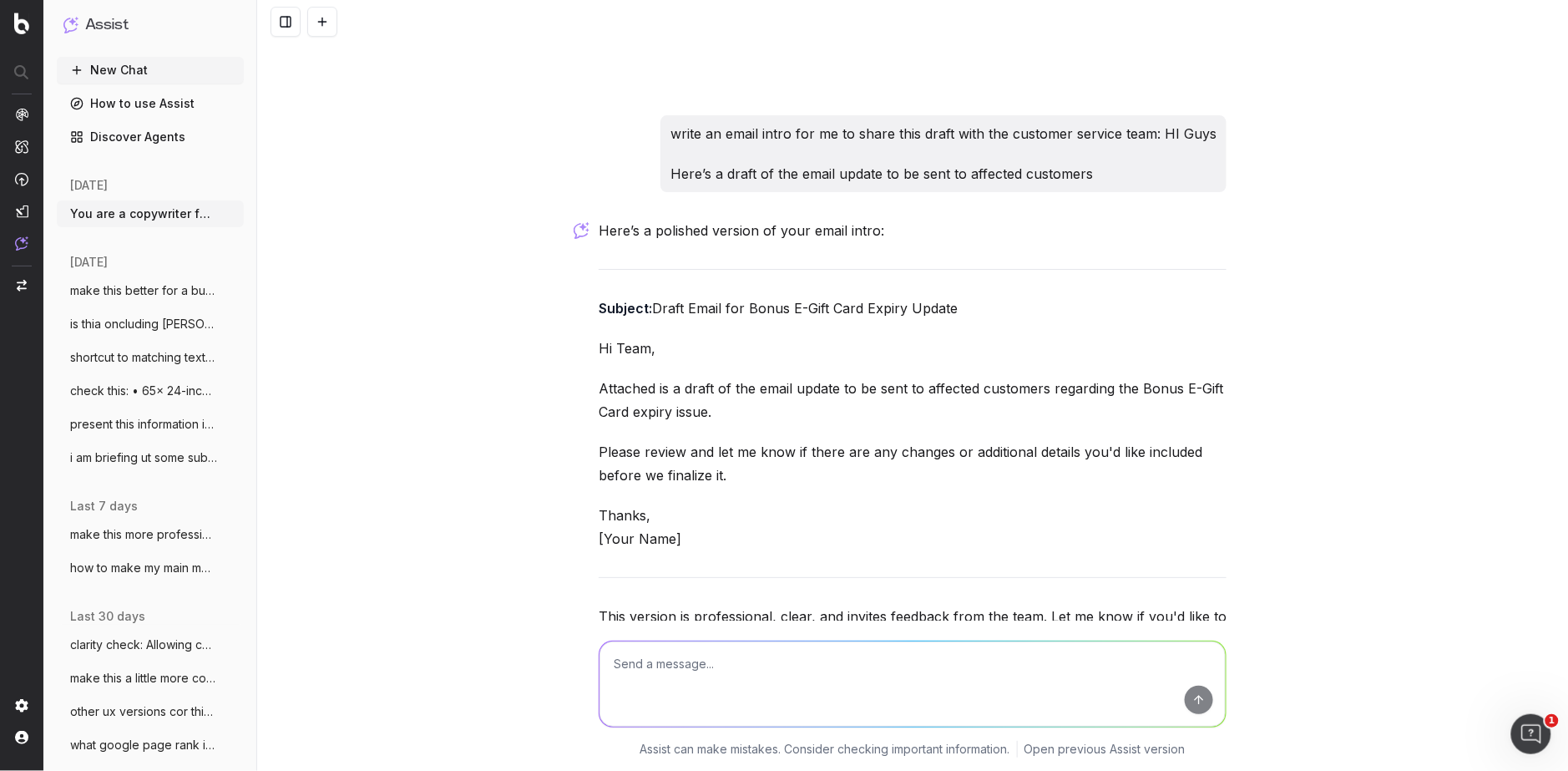
drag, startPoint x: 646, startPoint y: 463, endPoint x: 583, endPoint y: 381, distance: 103.4
click at [583, 381] on div "You are a copywriter for a large ecomm company in [GEOGRAPHIC_DATA] with dropsh…" at bounding box center [912, 385] width 1310 height 771
copy div "Attached is a draft of the email update to be sent to affected customers regard…"
click at [316, 22] on button at bounding box center [323, 22] width 30 height 30
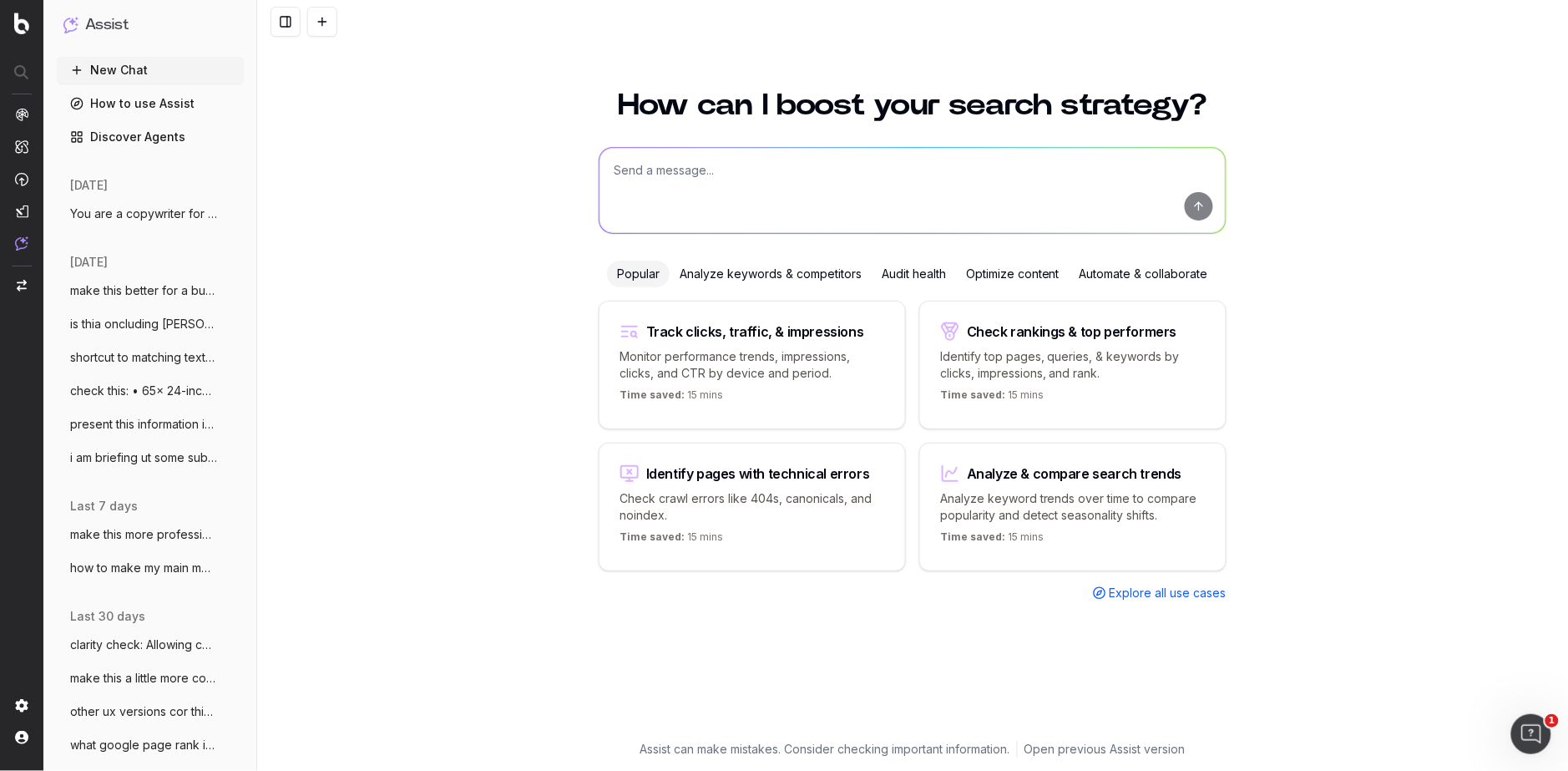
click at [308, 7] on button at bounding box center [323, 22] width 30 height 30
click at [624, 171] on textarea at bounding box center [912, 191] width 626 height 85
paste textarea "Loremips Dolorsitame Conse adi elitse do 5519, Eiusmo Tempor inc utlab etdo m a…"
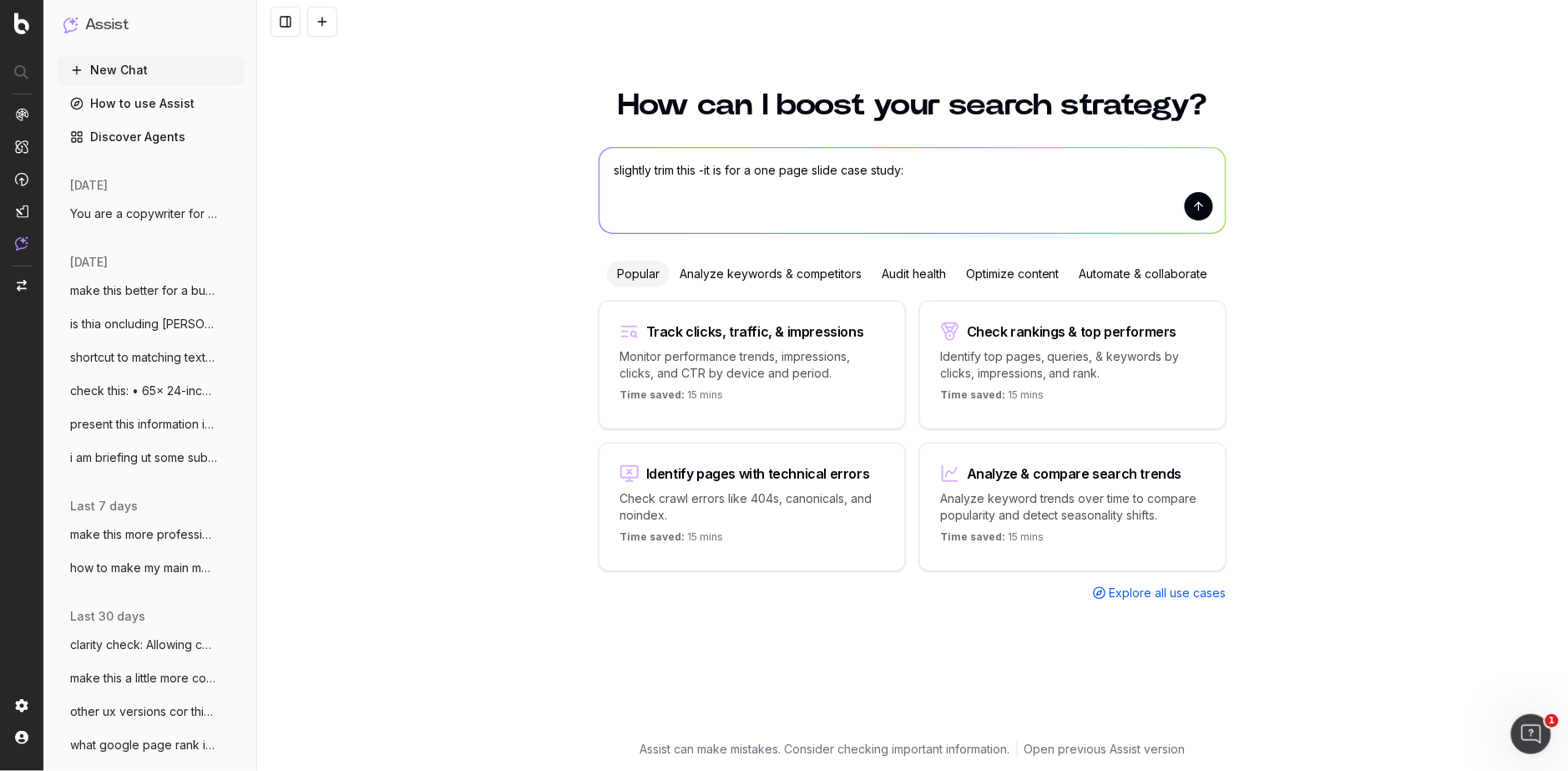
type textarea "loremips dolo sita -co ad eli s doe temp incid utla etdol: Magnaali Enimadminim…"
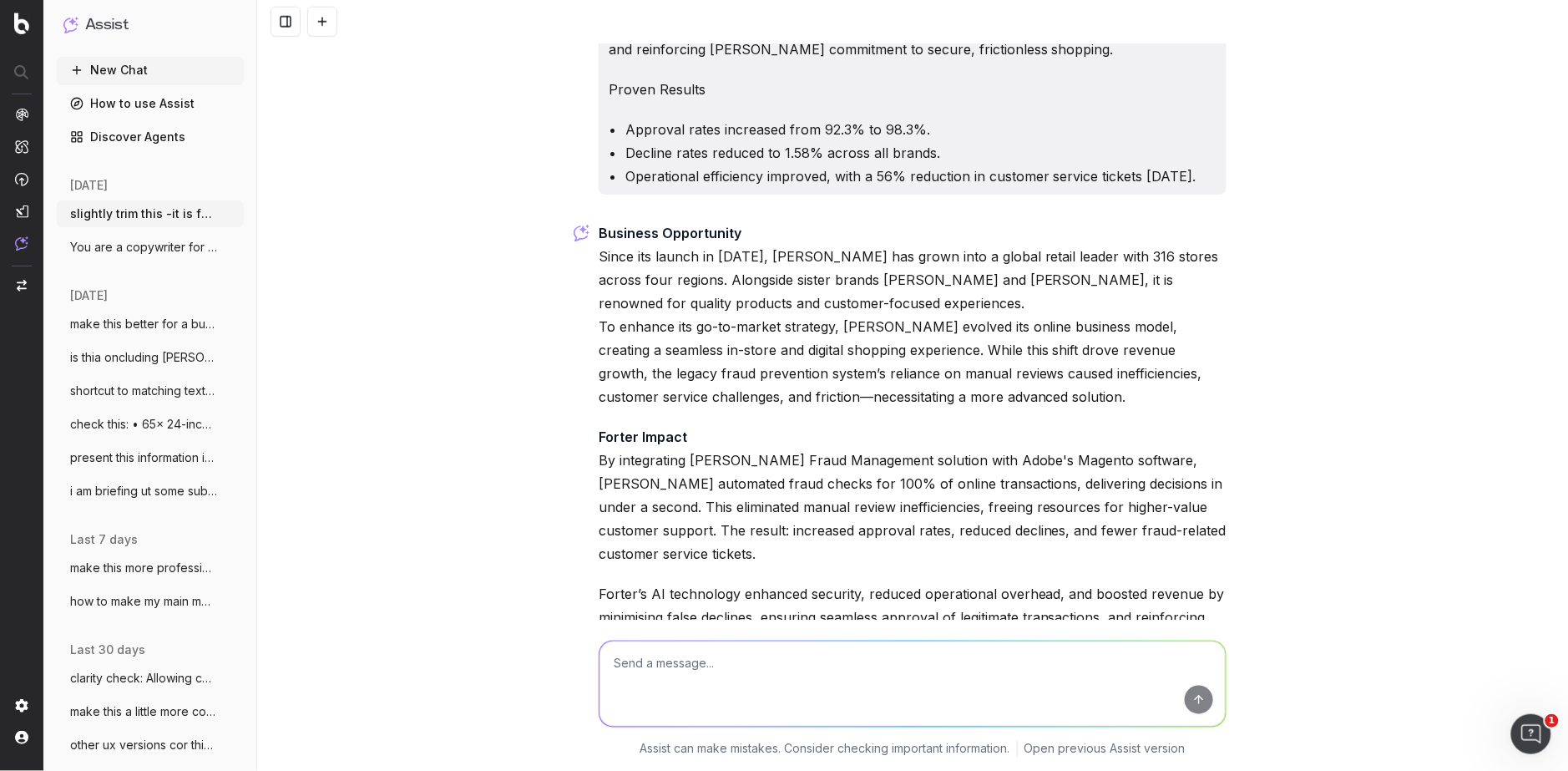
scroll to position [523, 0]
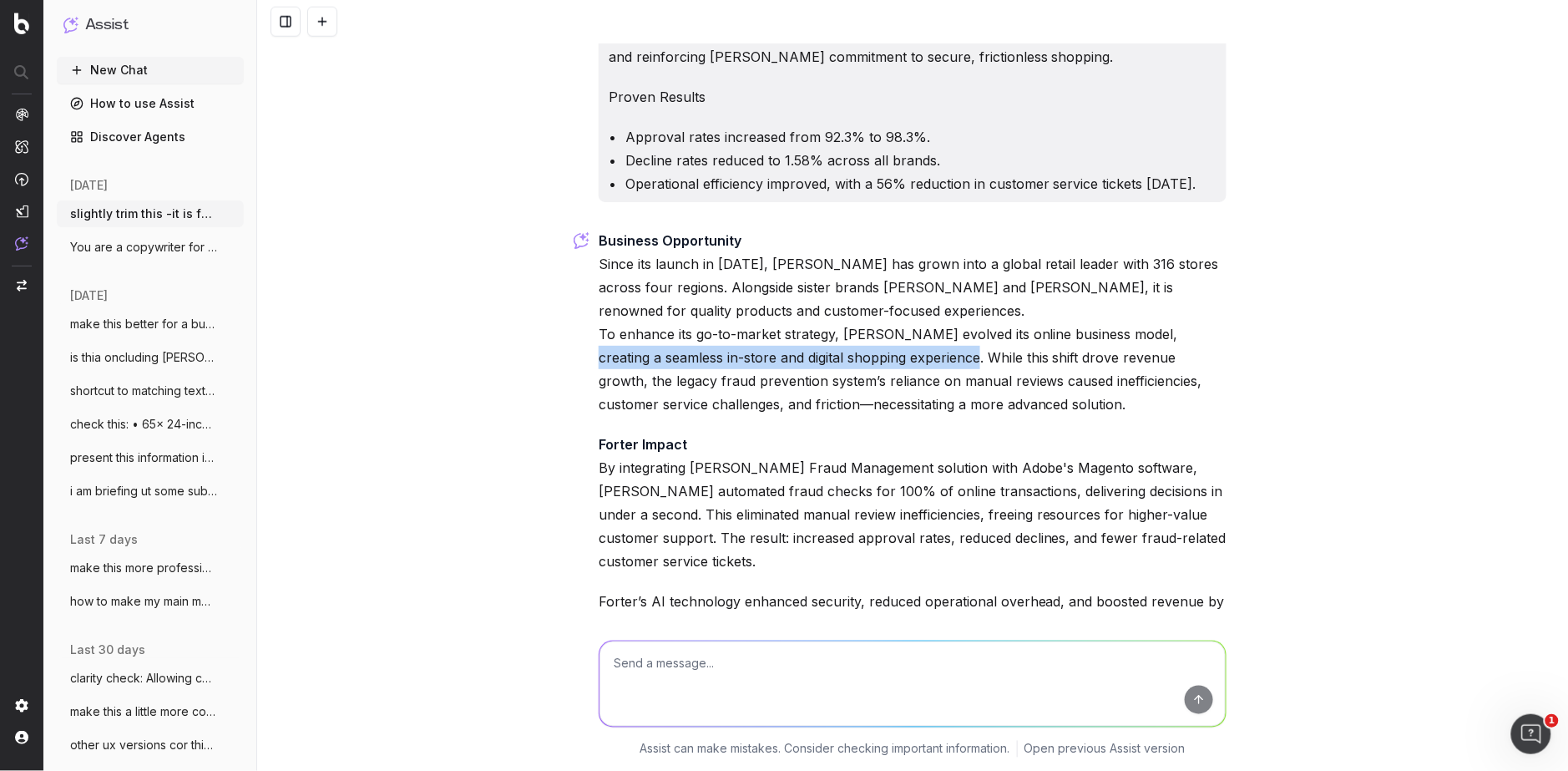
drag, startPoint x: 917, startPoint y: 353, endPoint x: 1165, endPoint y: 323, distance: 249.8
click at [784, 324] on p "Business Opportunity Since its launch in [DATE], [PERSON_NAME] has grown into a…" at bounding box center [913, 322] width 628 height 187
copy p "creating a seamless in-store and digital shopping experience"
drag, startPoint x: 928, startPoint y: 400, endPoint x: 811, endPoint y: 403, distance: 117.0
click at [784, 403] on p "Business Opportunity Since its launch in [DATE], [PERSON_NAME] has grown into a…" at bounding box center [913, 322] width 628 height 187
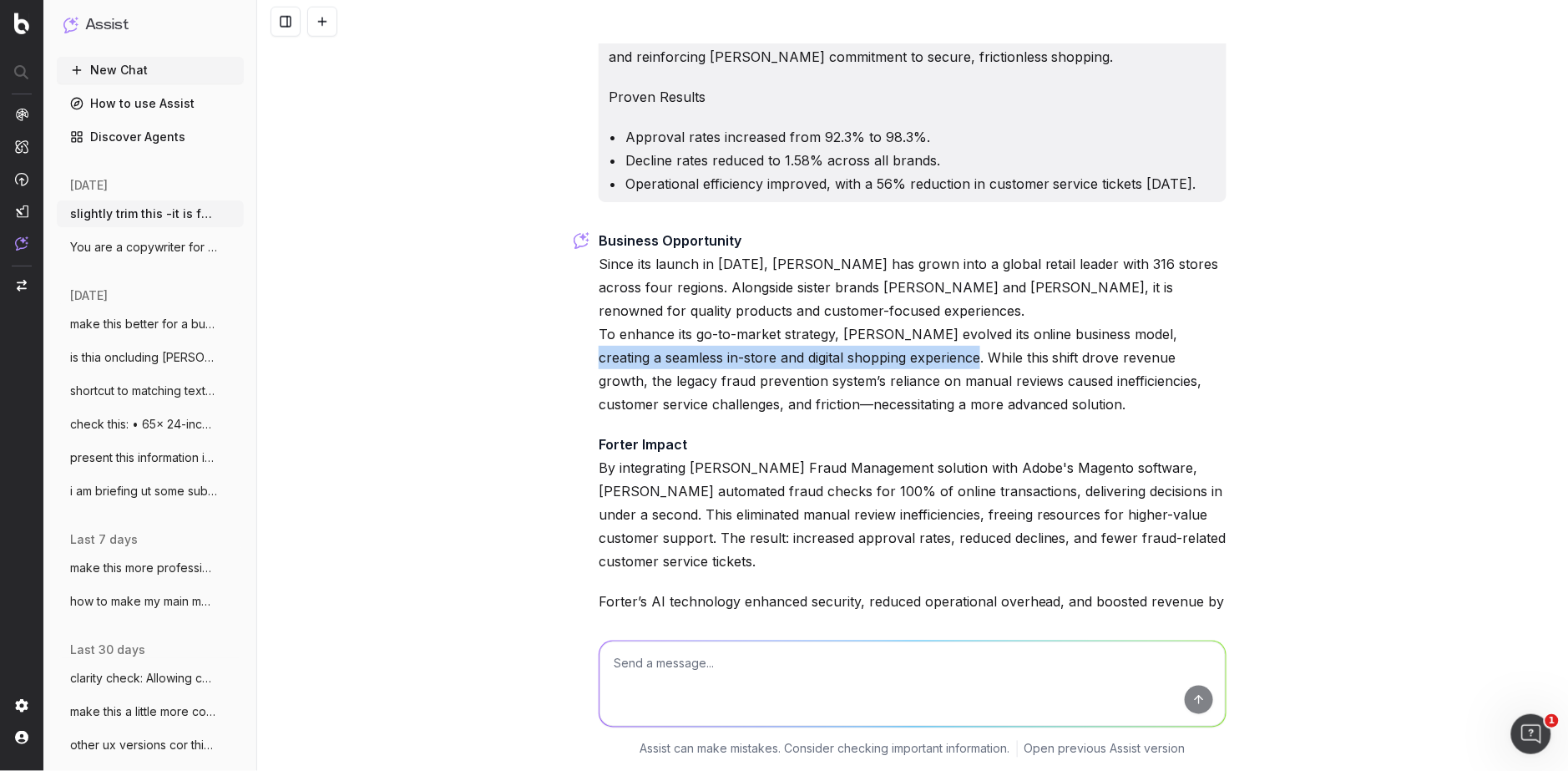
copy p "necessitating a more advanced solution."
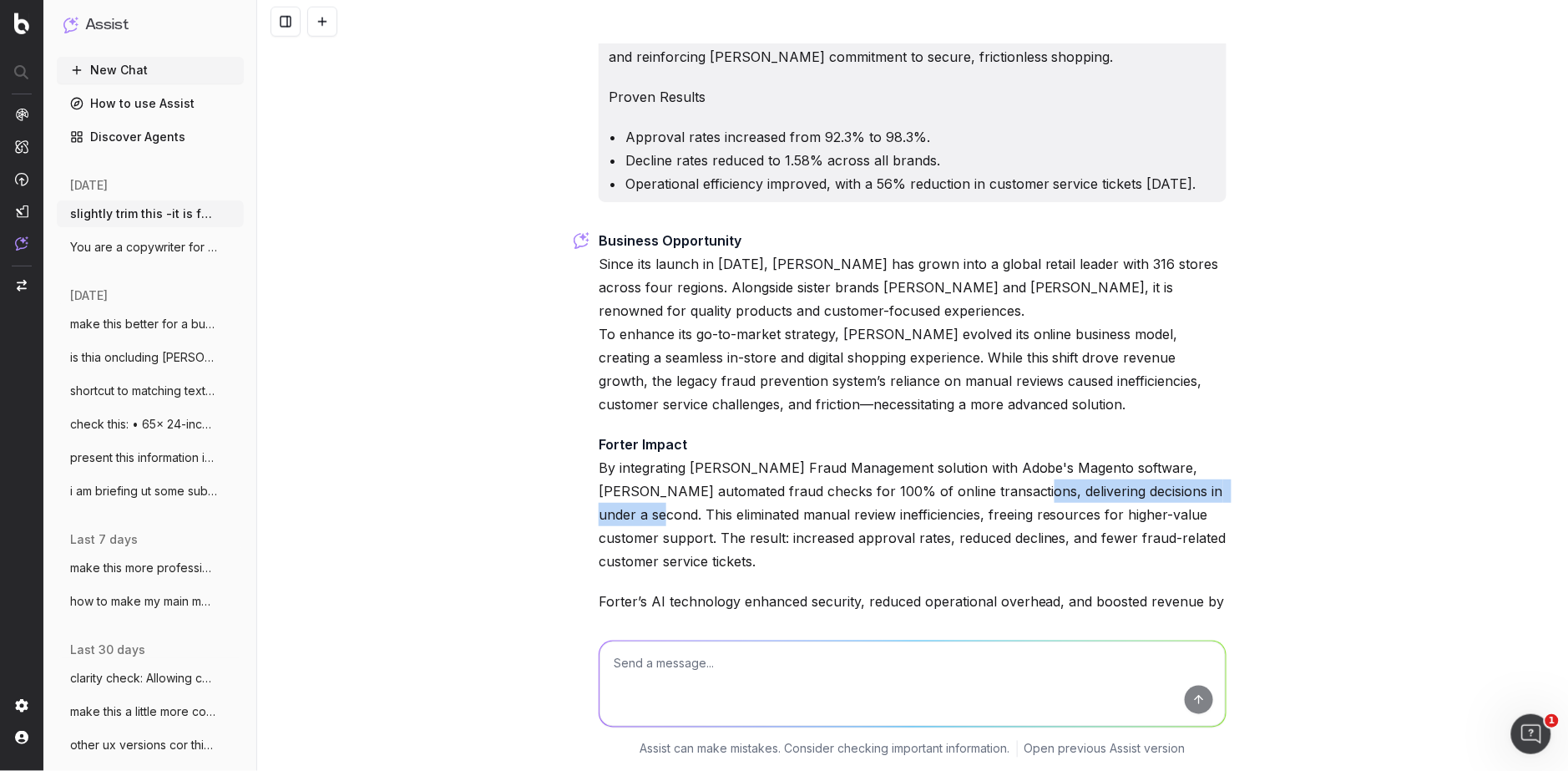
drag, startPoint x: 649, startPoint y: 513, endPoint x: 1014, endPoint y: 493, distance: 365.5
click at [784, 493] on p "Forter Impact By integrating Forter’s Fraud Management solution with Adobe's Ma…" at bounding box center [913, 502] width 628 height 141
copy p "delivering decisions in under a second."
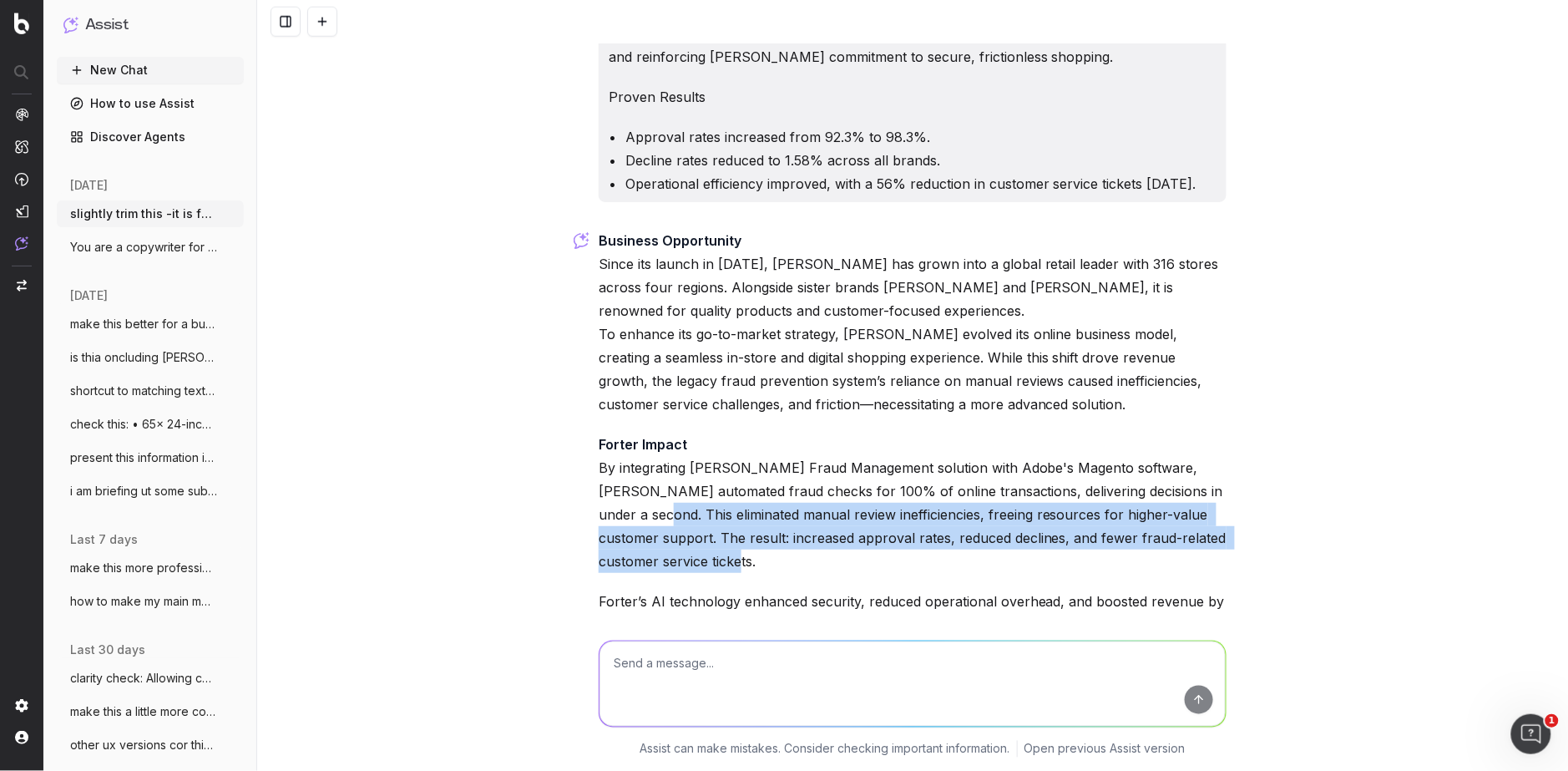
drag, startPoint x: 709, startPoint y: 560, endPoint x: 654, endPoint y: 511, distance: 73.7
click at [654, 511] on p "Forter Impact By integrating Forter’s Fraud Management solution with Adobe's Ma…" at bounding box center [913, 502] width 628 height 141
copy p "This eliminated manual review inefficiencies, freeing resources for higher-valu…"
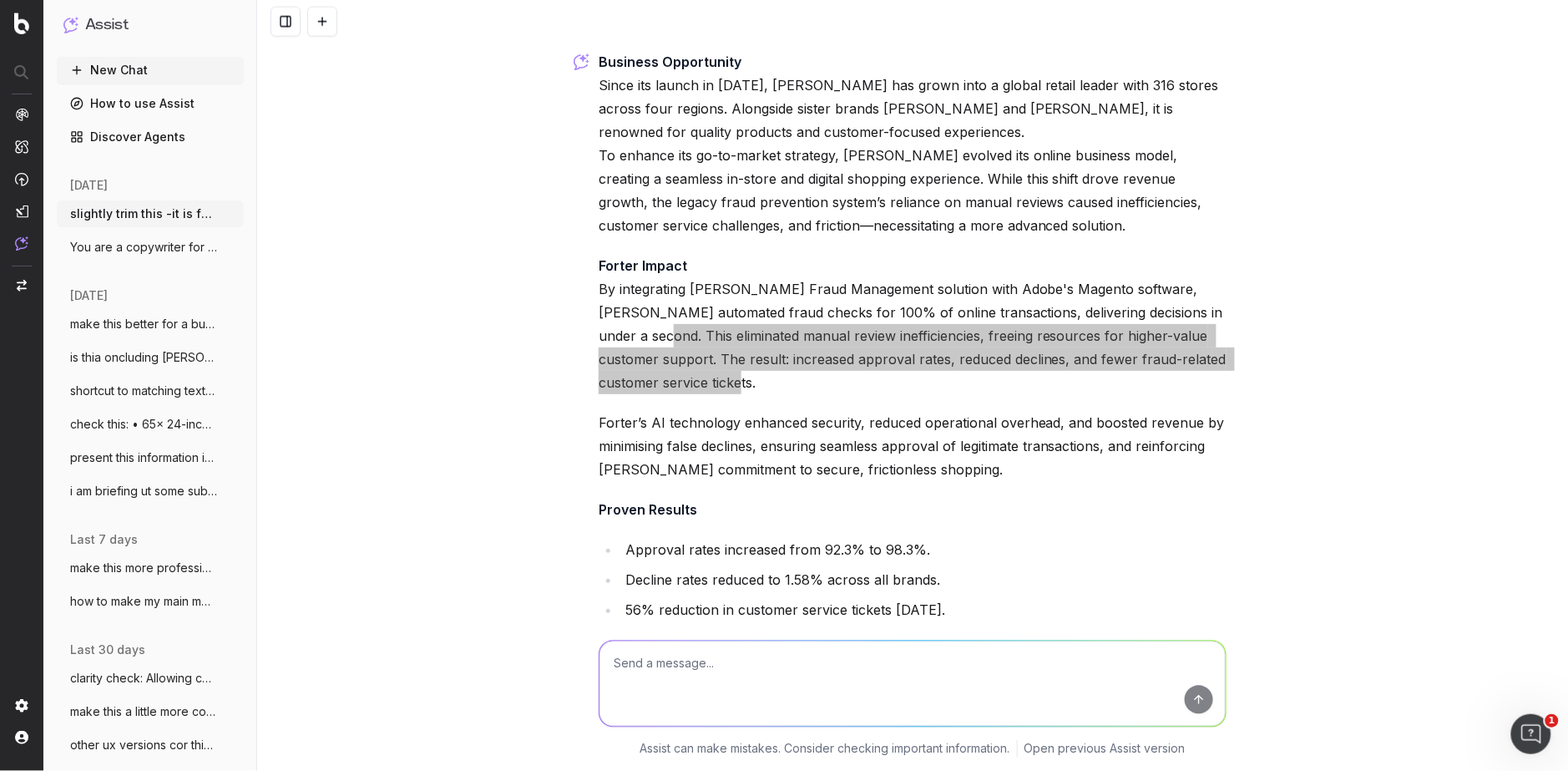
scroll to position [760, 0]
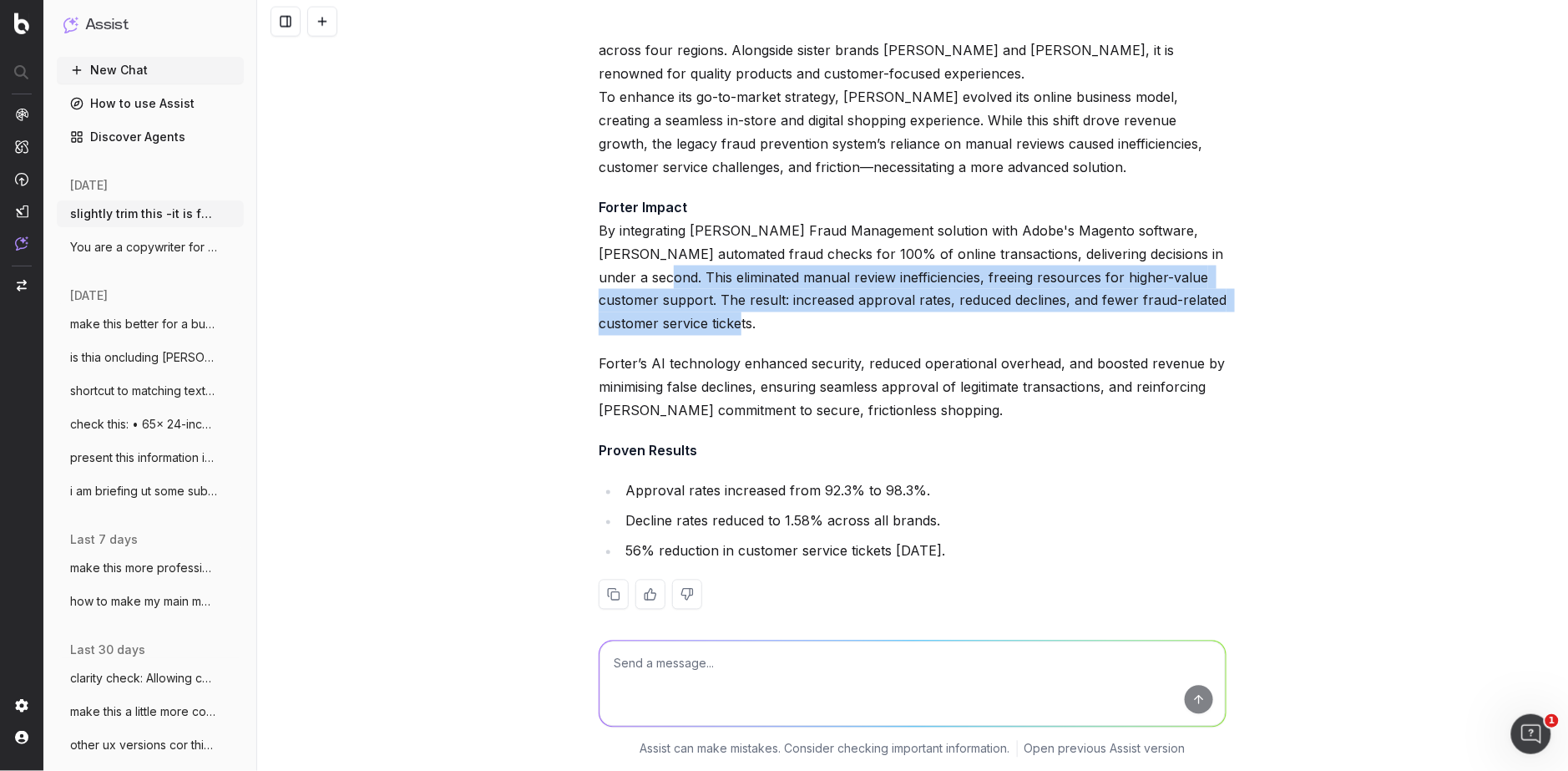
drag, startPoint x: 1042, startPoint y: 416, endPoint x: 766, endPoint y: 393, distance: 277.0
click at [766, 393] on p "Forter’s AI technology enhanced security, reduced operational overhead, and boo…" at bounding box center [913, 387] width 628 height 70
copy p "ensuring seamless approval of legitimate transactions, and reinforcing [PERSON_…"
click at [175, 358] on span "is thia oncluding [PERSON_NAME] and [PERSON_NAME]" at bounding box center [143, 358] width 147 height 17
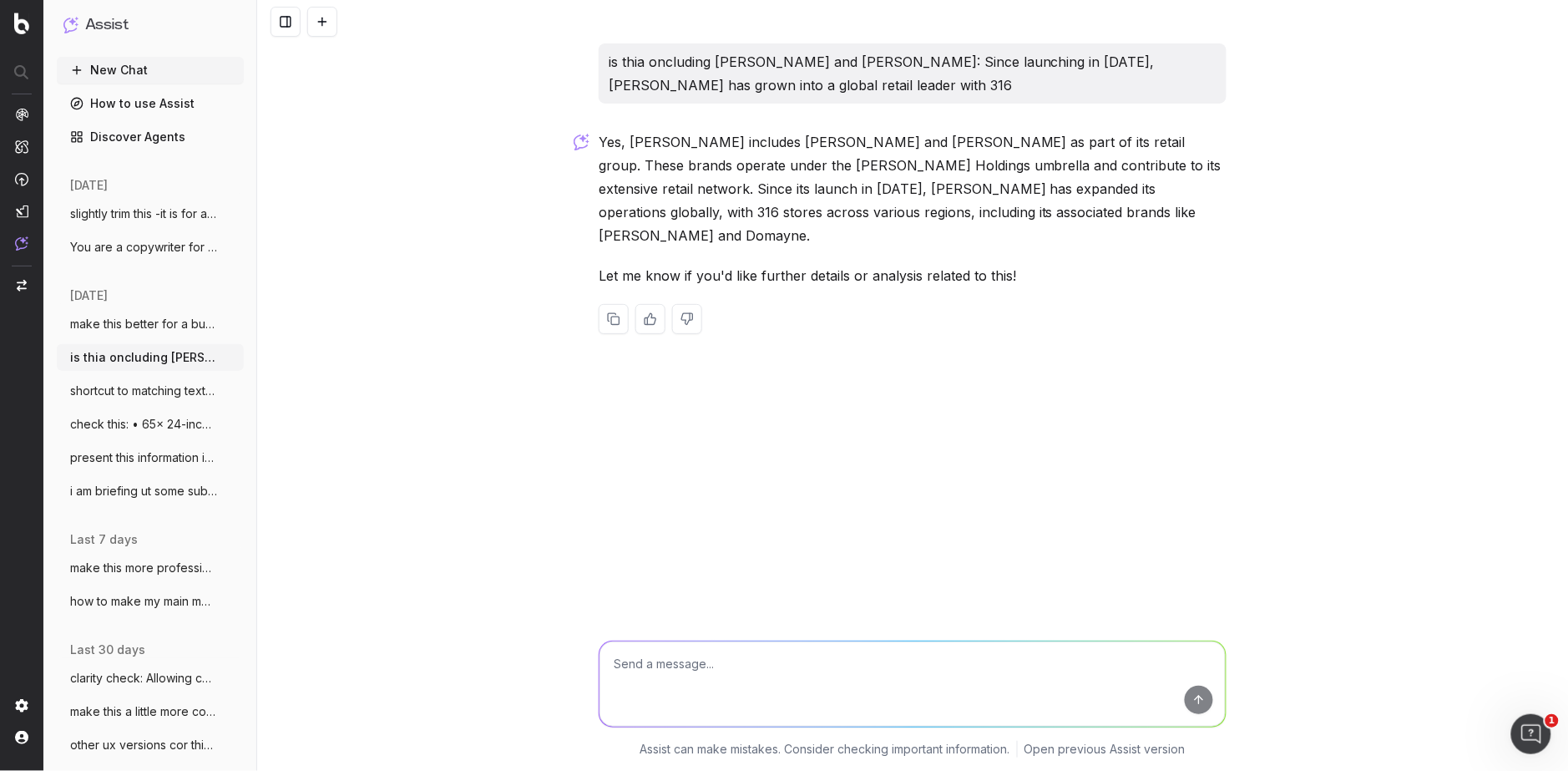
click at [650, 653] on textarea at bounding box center [912, 684] width 626 height 85
paste textarea "Loremi Dolors Ametcons Adipisc’e seddoe temporinci ut laboreet dolorem aliquae …"
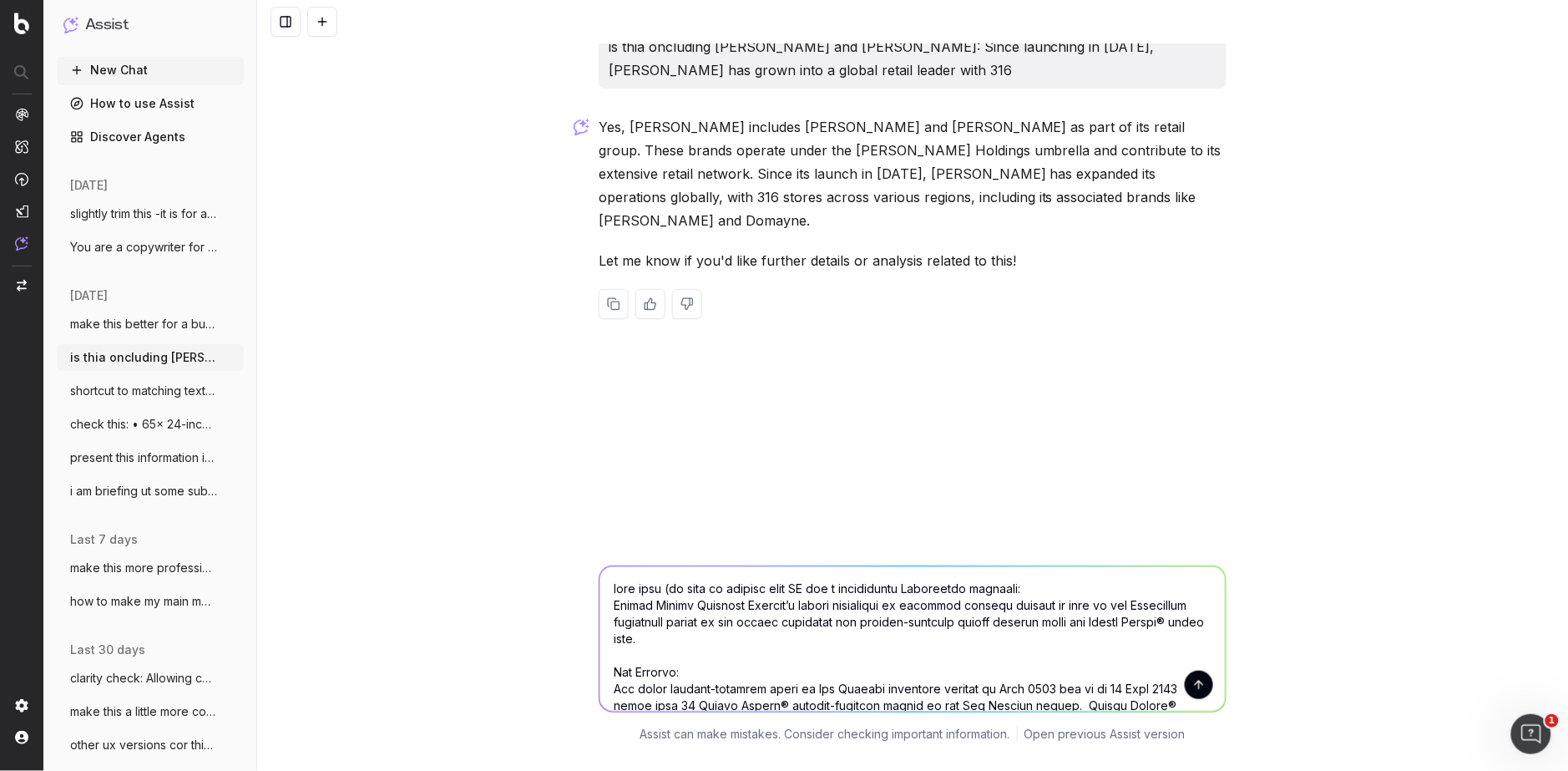
click at [784, 588] on textarea at bounding box center [912, 639] width 626 height 145
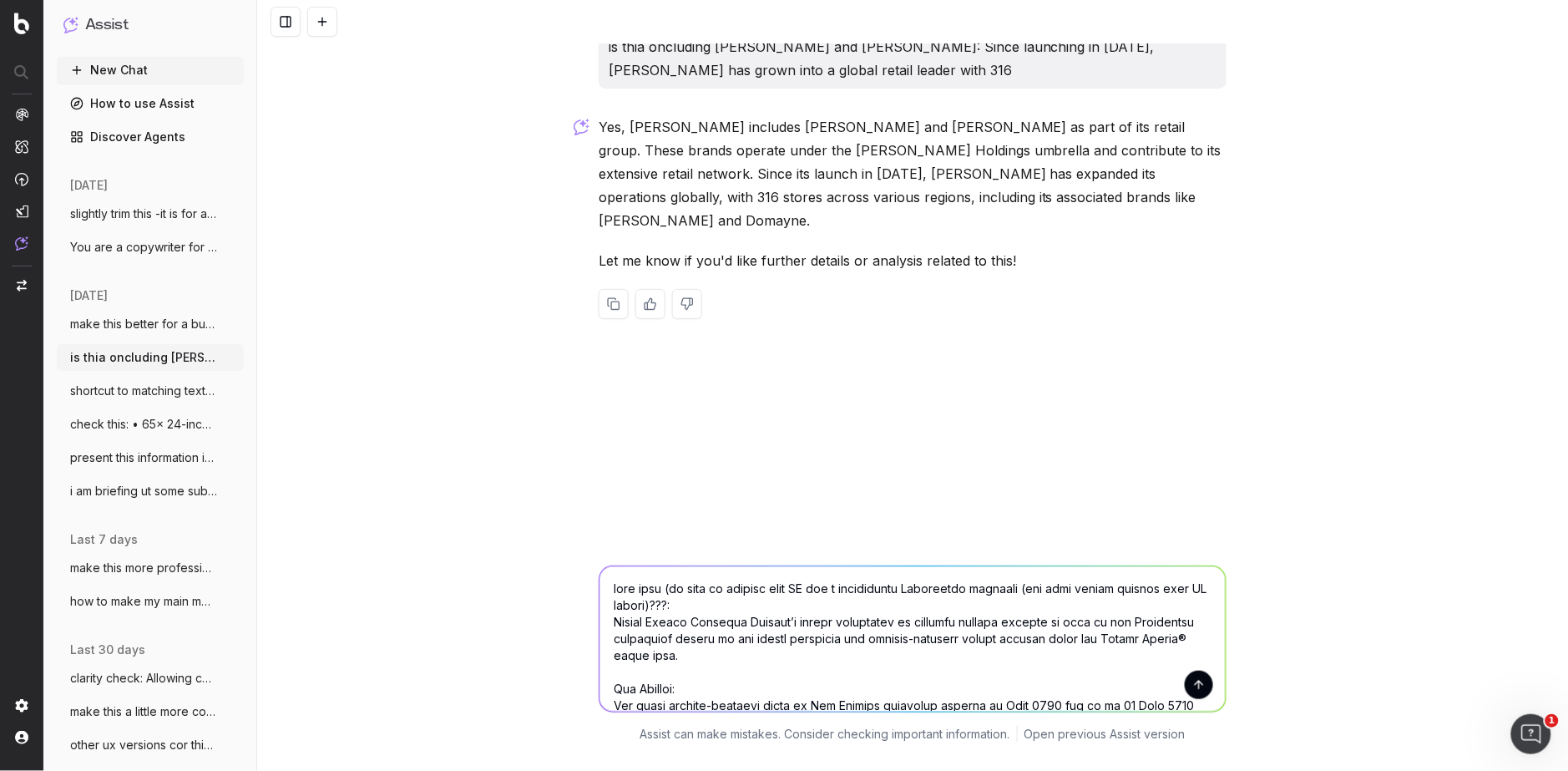
type textarea "lore ipsu (do sita co adipisc elit SE doe t incididuntu Laboreetdo magnaali (en…"
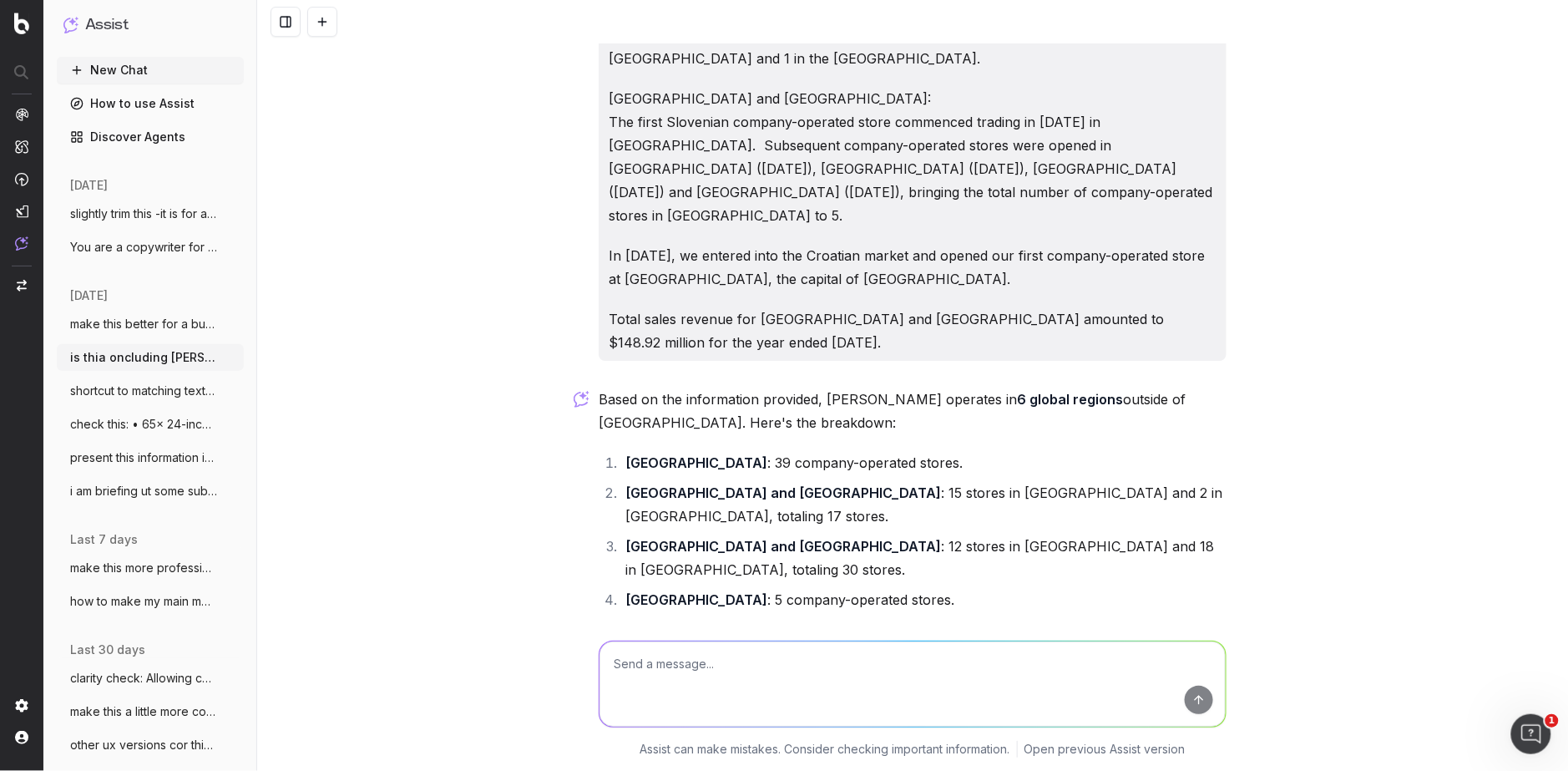
scroll to position [1754, 0]
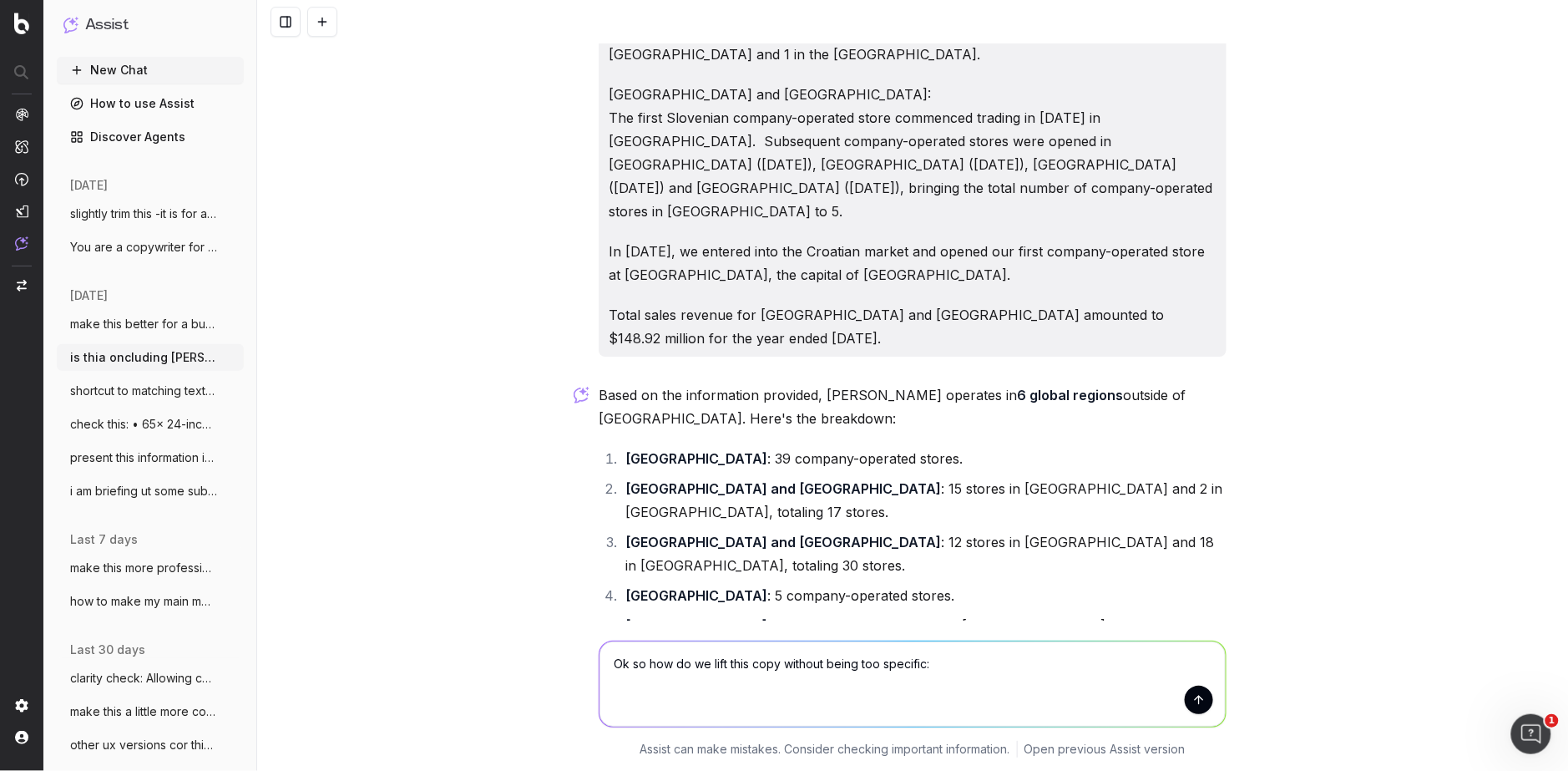
paste textarea "Since launching in [DATE], [PERSON_NAME] has grown into a global retail leader …"
type textarea "Ok so how do we lift this copy without being too specific: Since launching in […"
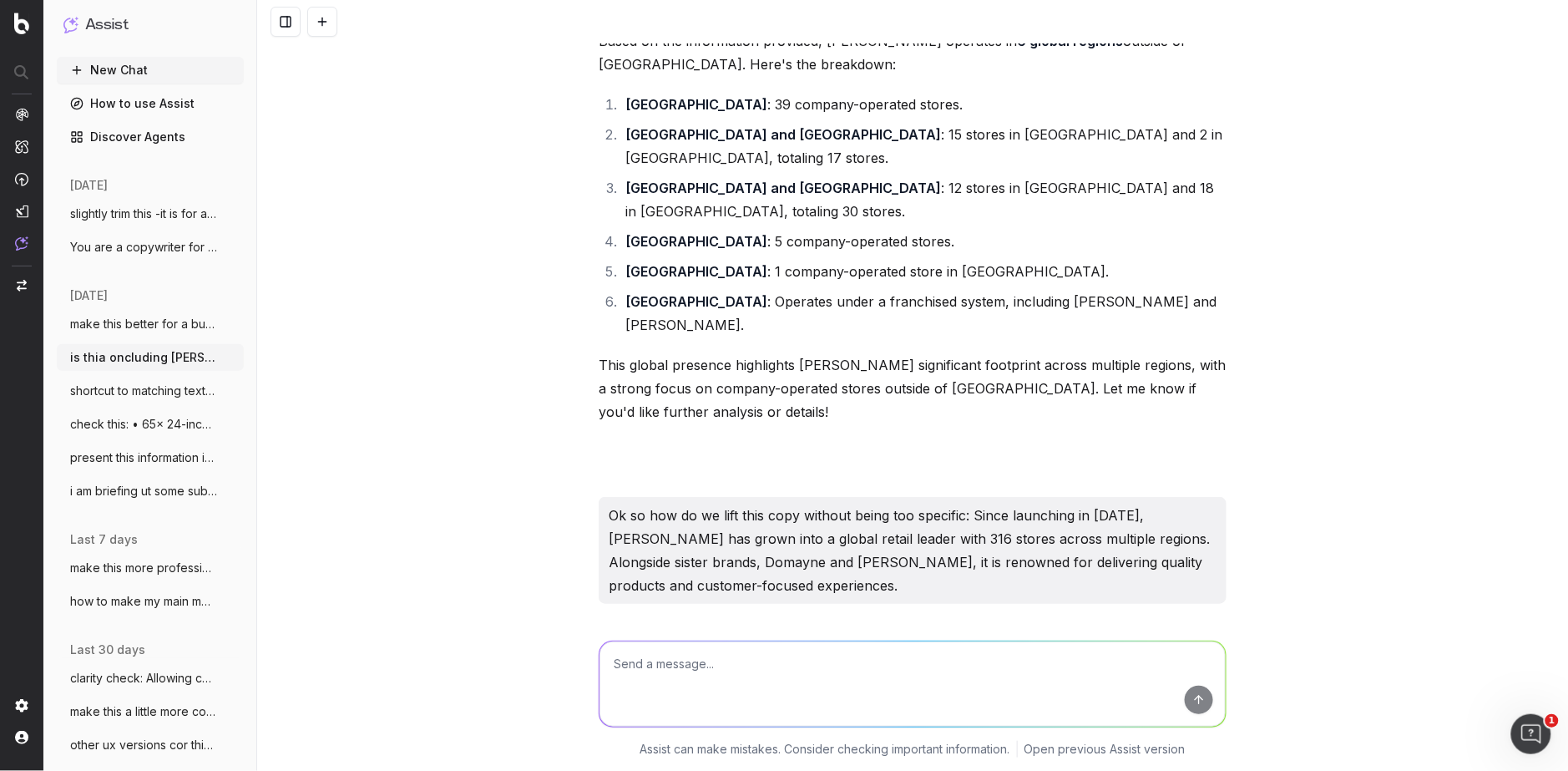
scroll to position [2073, 0]
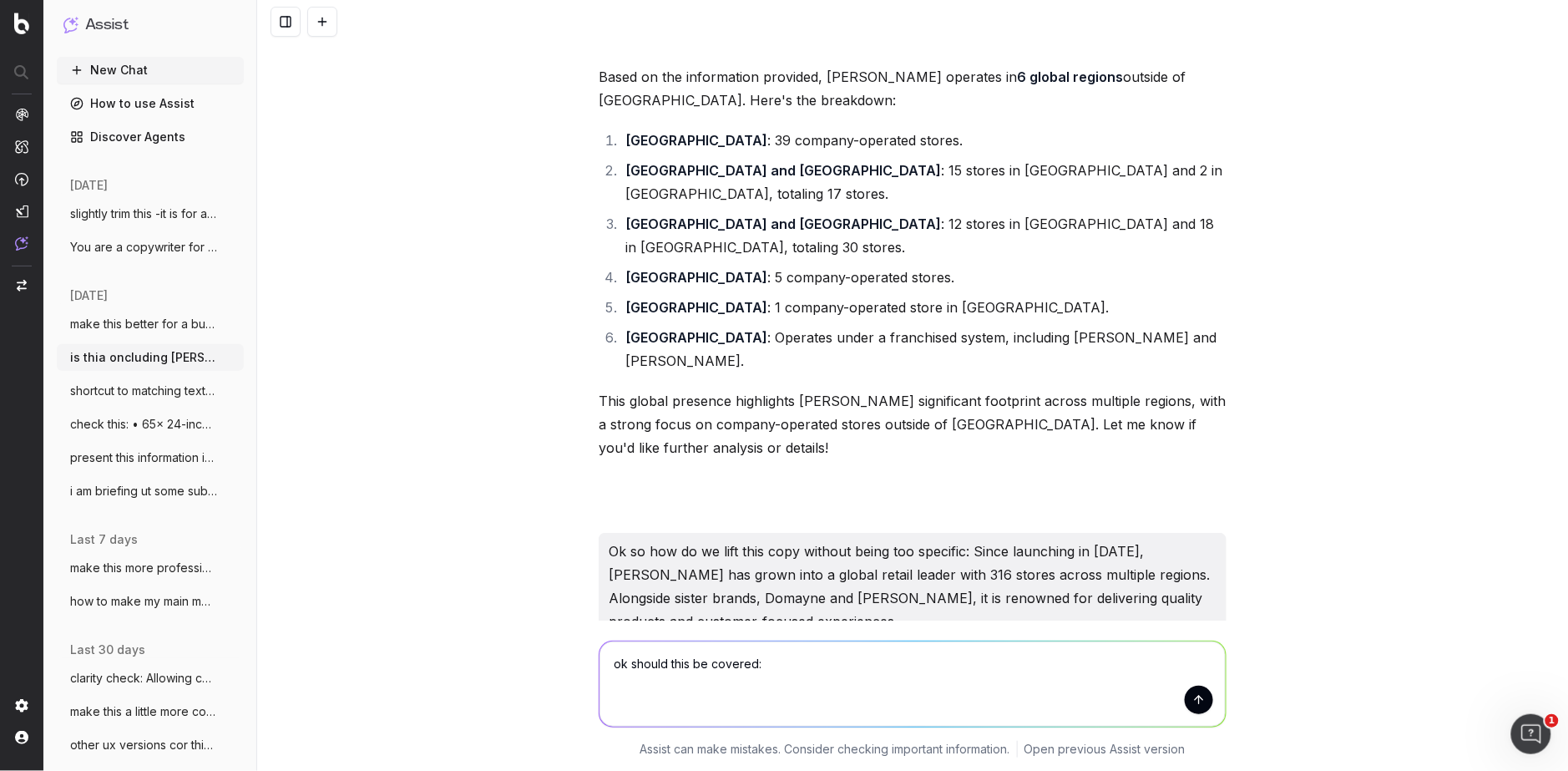
paste textarea "[PERSON_NAME]® operates under a franchise system in [GEOGRAPHIC_DATA] and consi…"
type textarea "ok should this be covered: [PERSON_NAME]® operates under a franchise system in …"
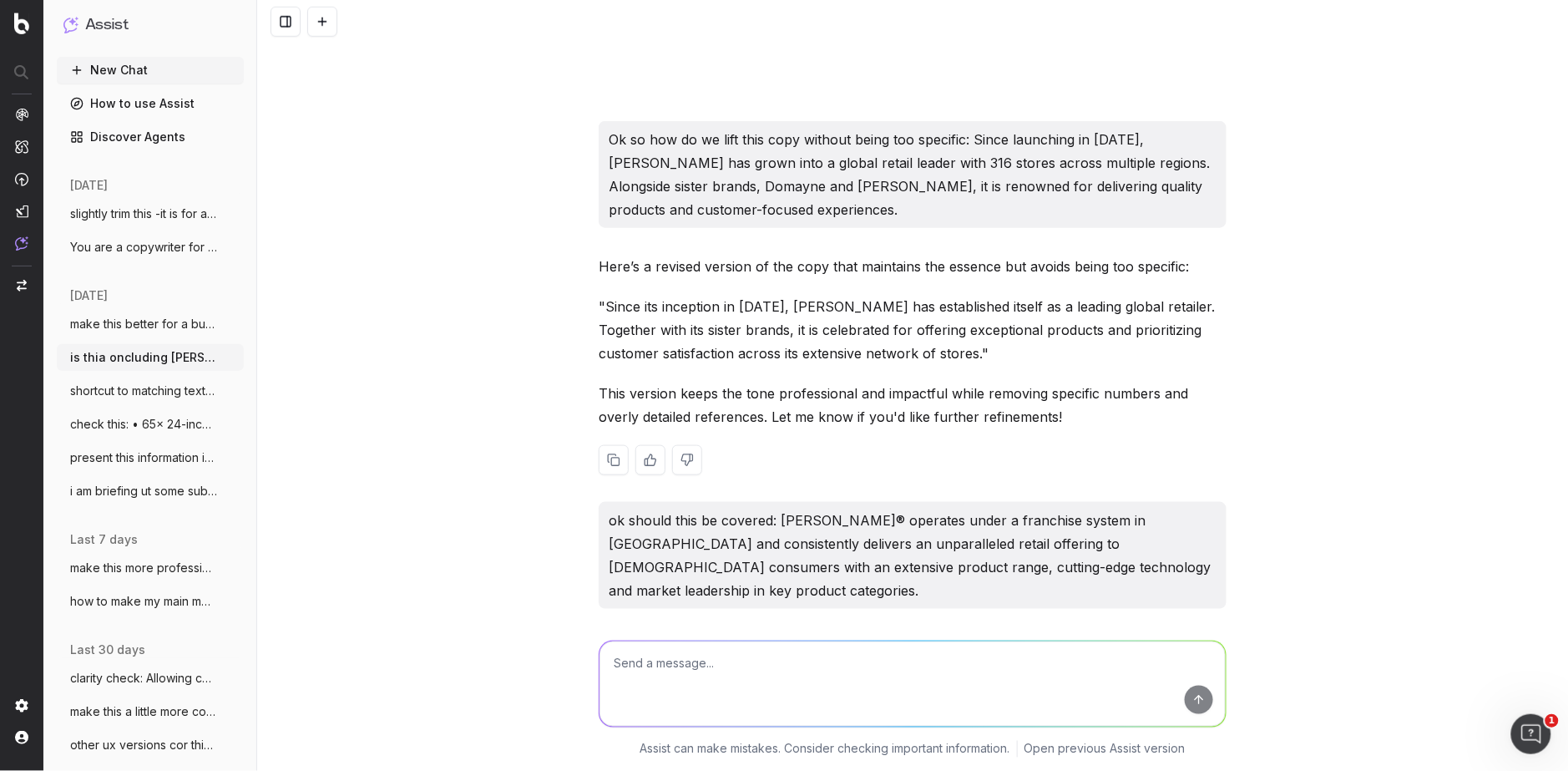
scroll to position [2557, 0]
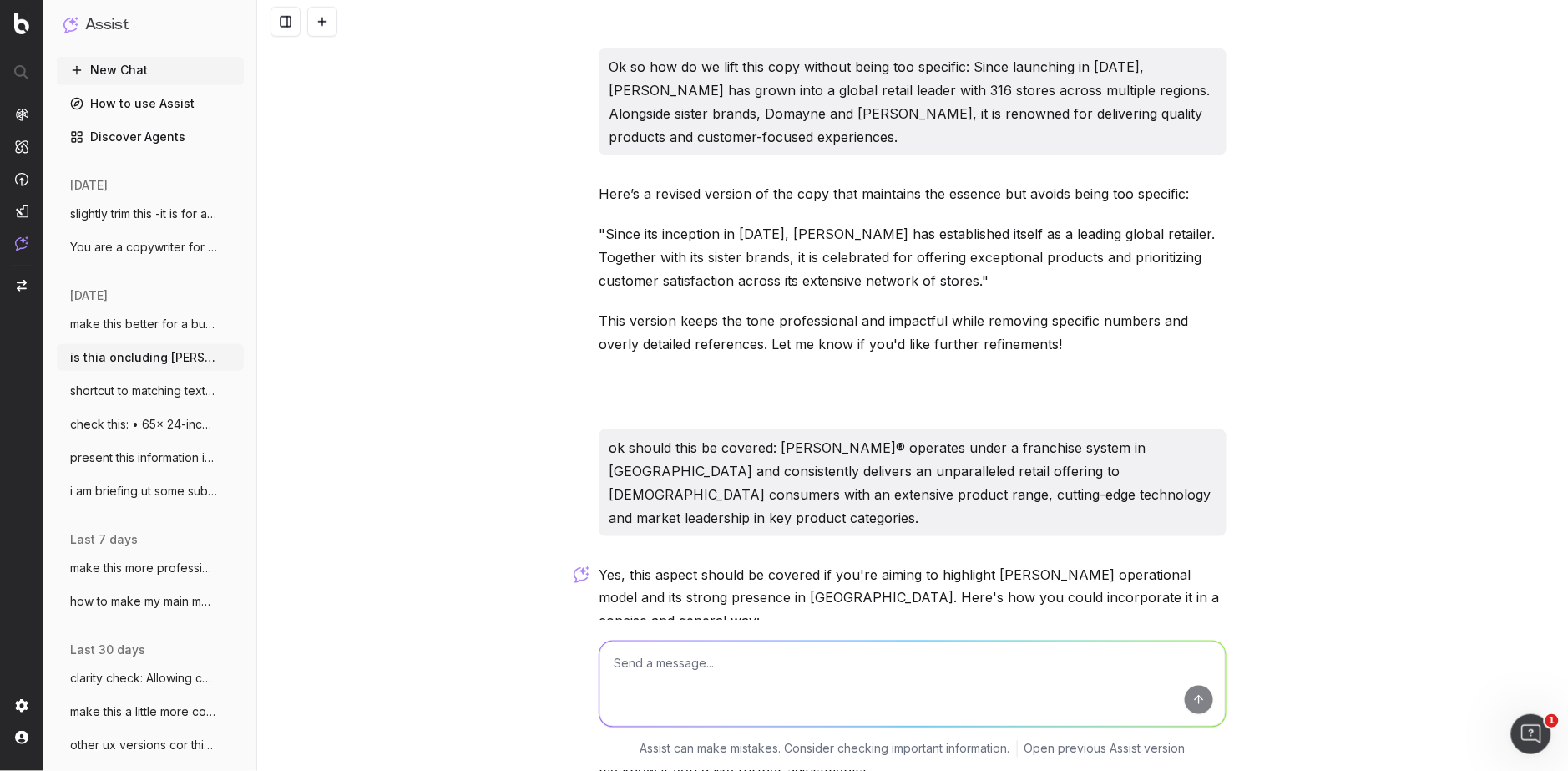
click at [712, 672] on textarea at bounding box center [912, 684] width 626 height 85
paste textarea "Since launching in [DATE], [PERSON_NAME] has grown into a global retail leader …"
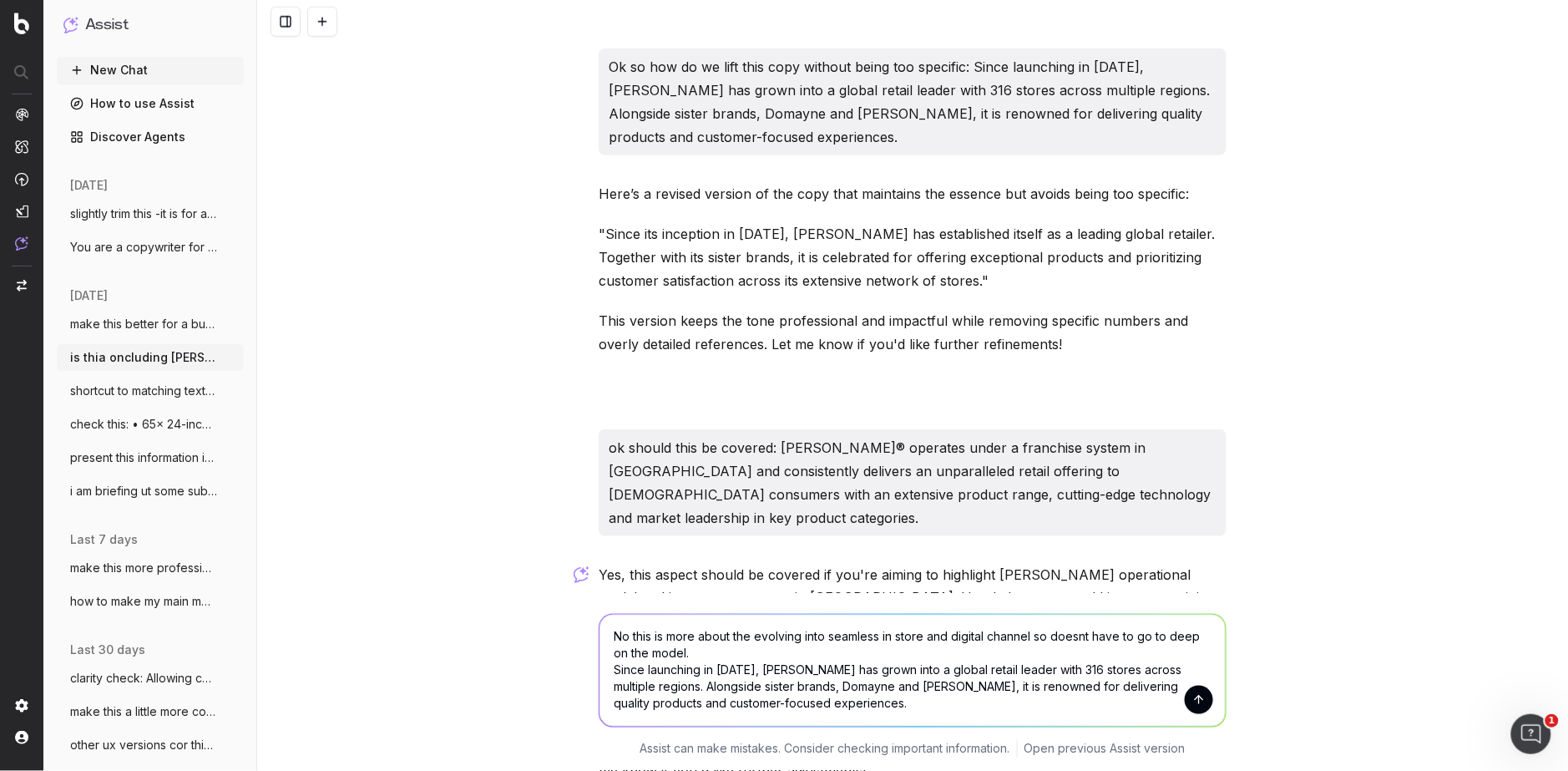
click at [709, 652] on textarea "No this is more about the evolving into seamless in store and digital channel s…" at bounding box center [912, 670] width 626 height 112
click at [784, 650] on p ""[PERSON_NAME]® operates with a unique franchise model in [GEOGRAPHIC_DATA], of…" at bounding box center [913, 685] width 628 height 70
drag, startPoint x: 717, startPoint y: 472, endPoint x: 691, endPoint y: 560, distance: 91.8
click at [619, 650] on p ""[PERSON_NAME]® operates with a unique franchise model in [GEOGRAPHIC_DATA], of…" at bounding box center [913, 685] width 628 height 70
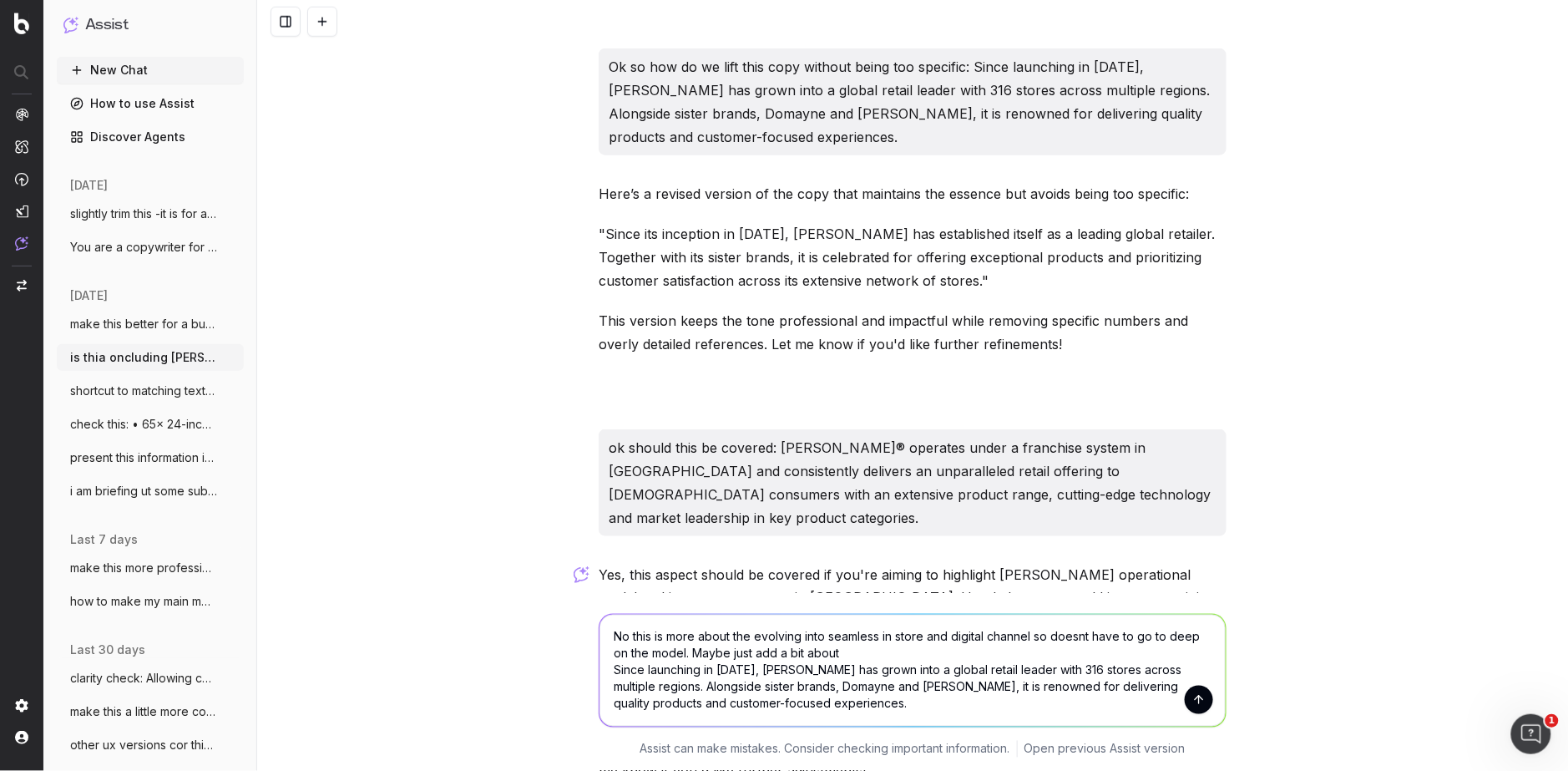
click at [784, 651] on textarea "No this is more about the evolving into seamless in store and digital channel s…" at bounding box center [912, 670] width 626 height 112
paste textarea "products, innovative technology, and maintaining leadership in key categories t…"
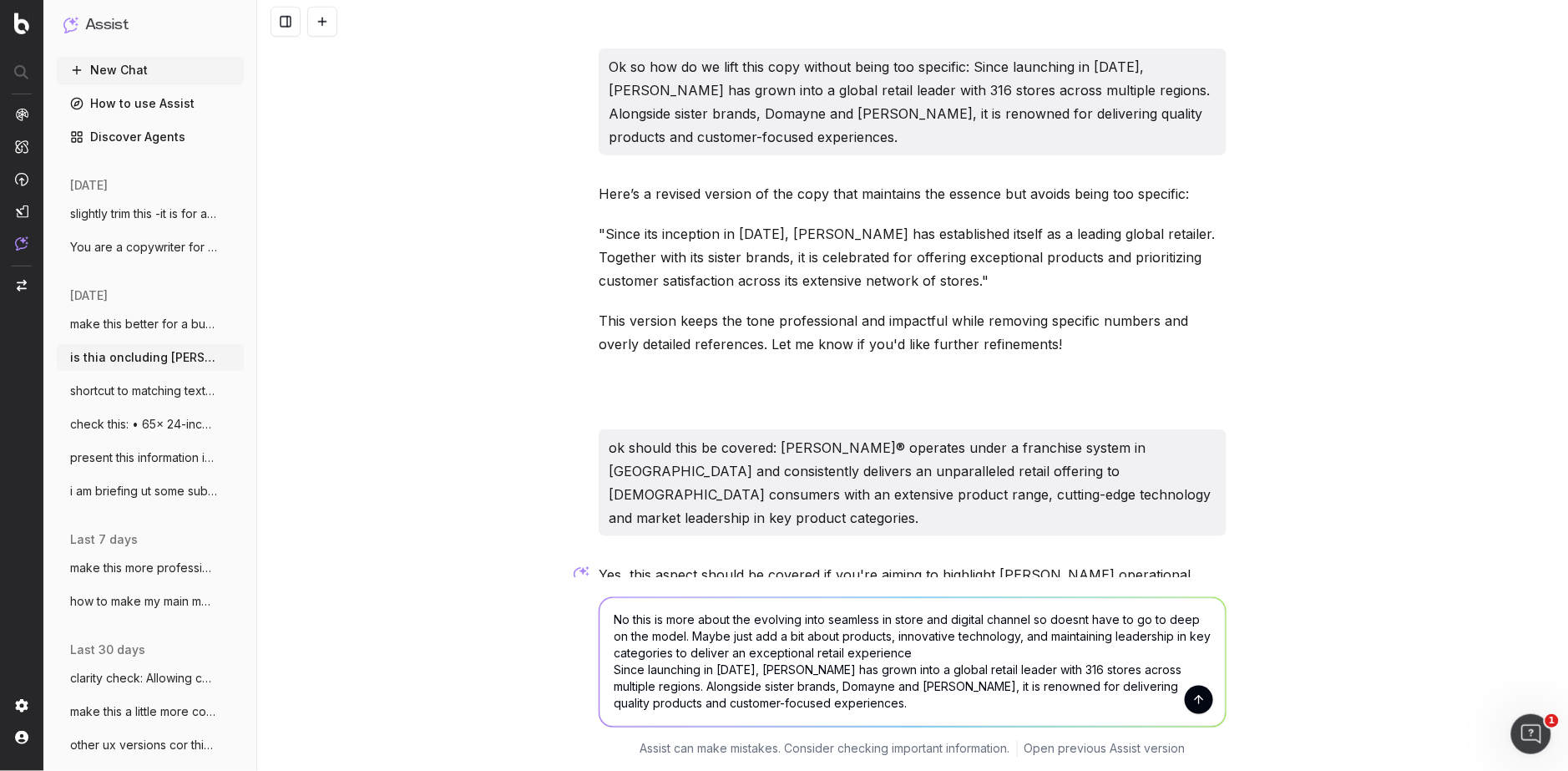
type textarea "No this is more about the evolving into seamless in store and digital channel s…"
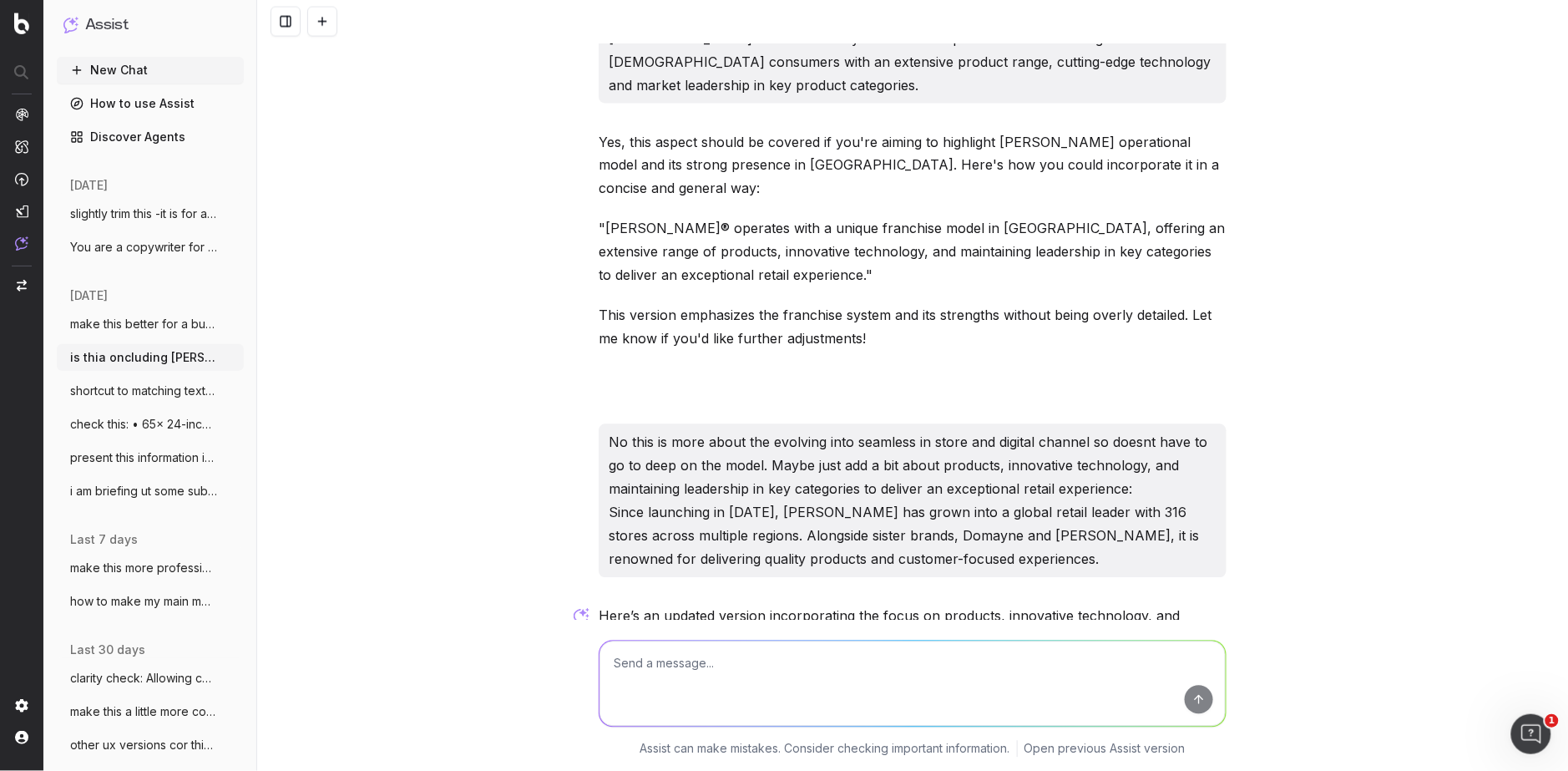
scroll to position [3025, 0]
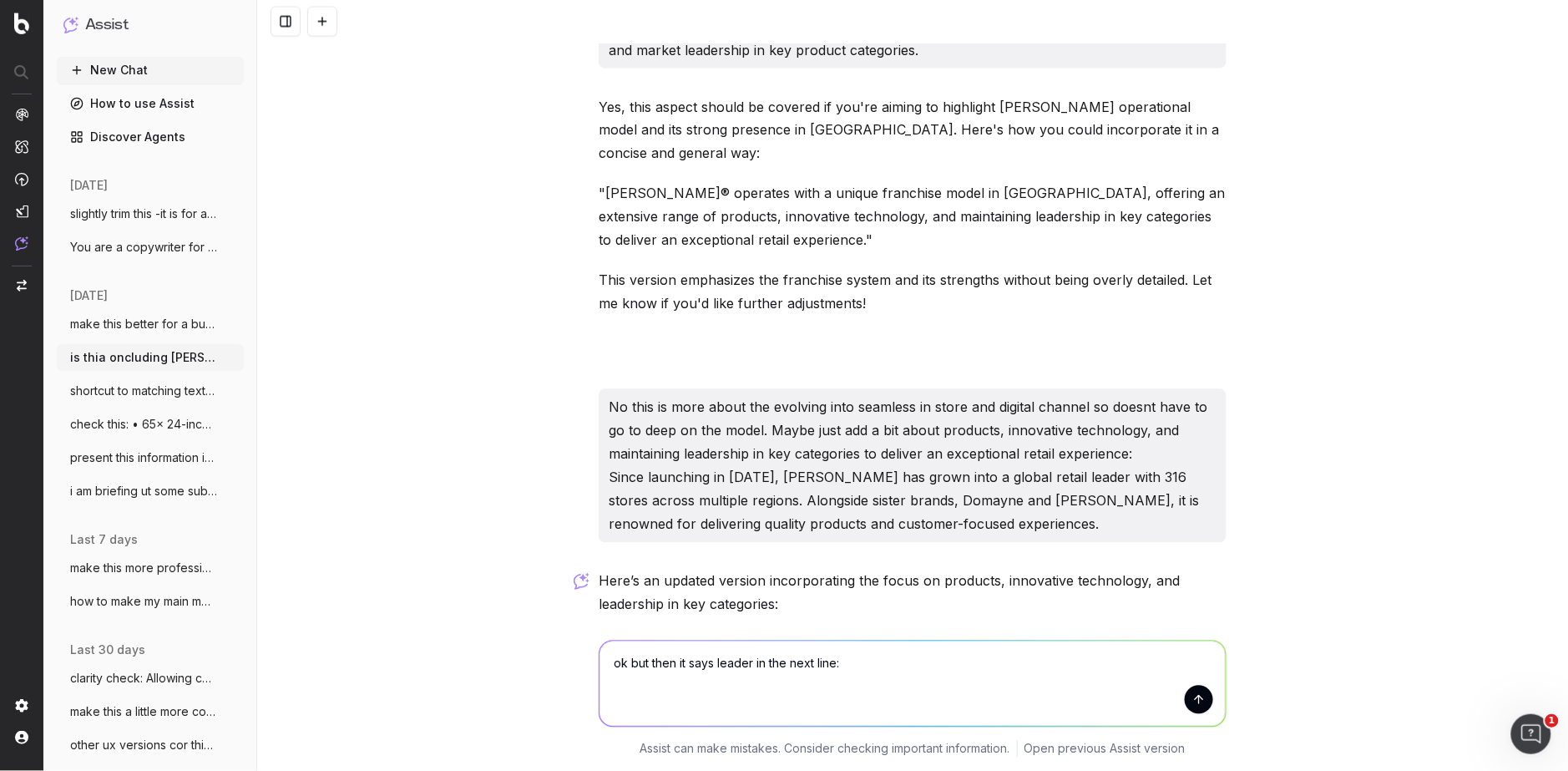
paste textarea "As a leader in technology and retail, [PERSON_NAME] has evolved its online busi…"
type textarea "ok but then it says leader in the next line: As a leader in technology and reta…"
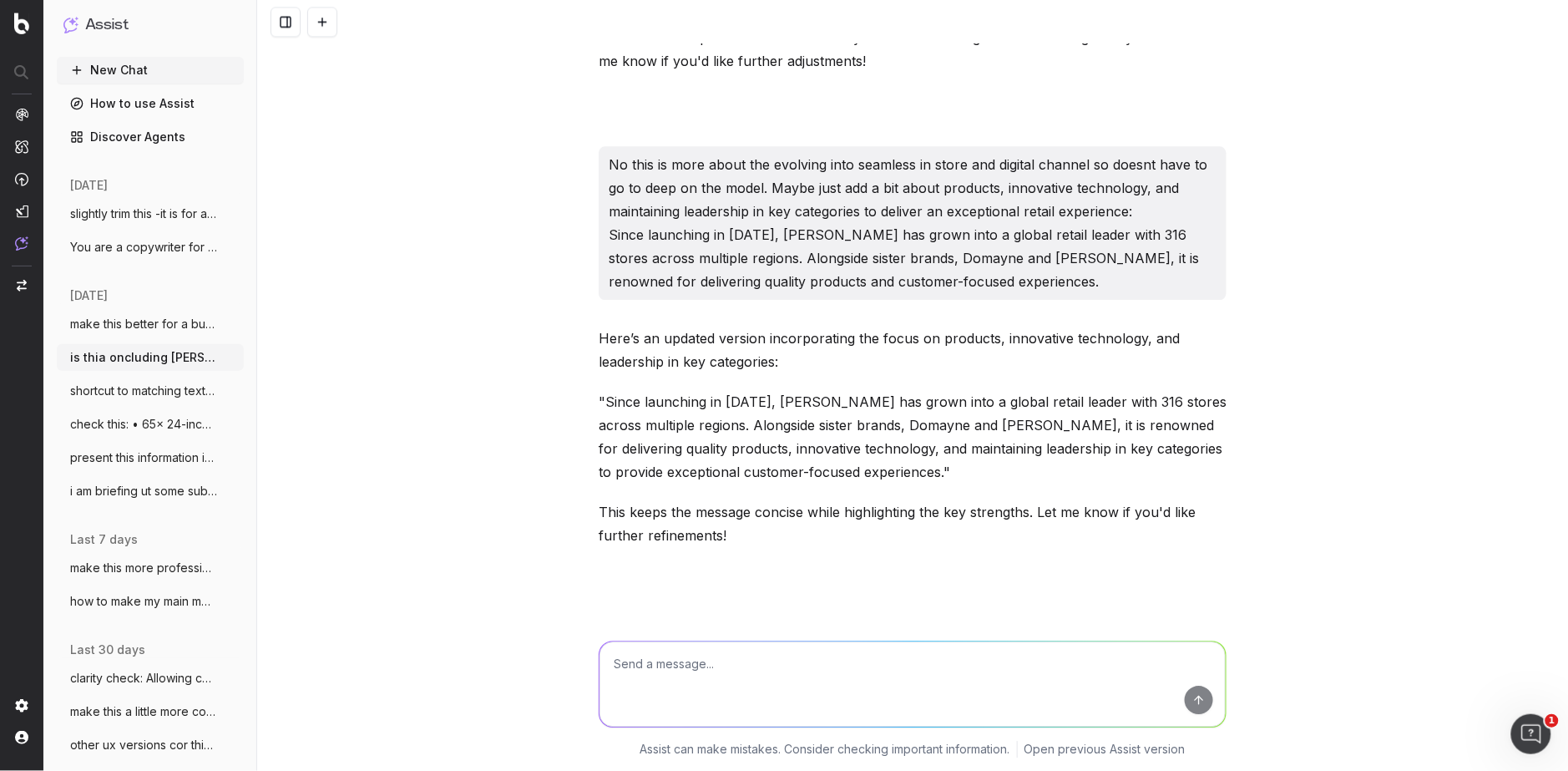
scroll to position [3437, 0]
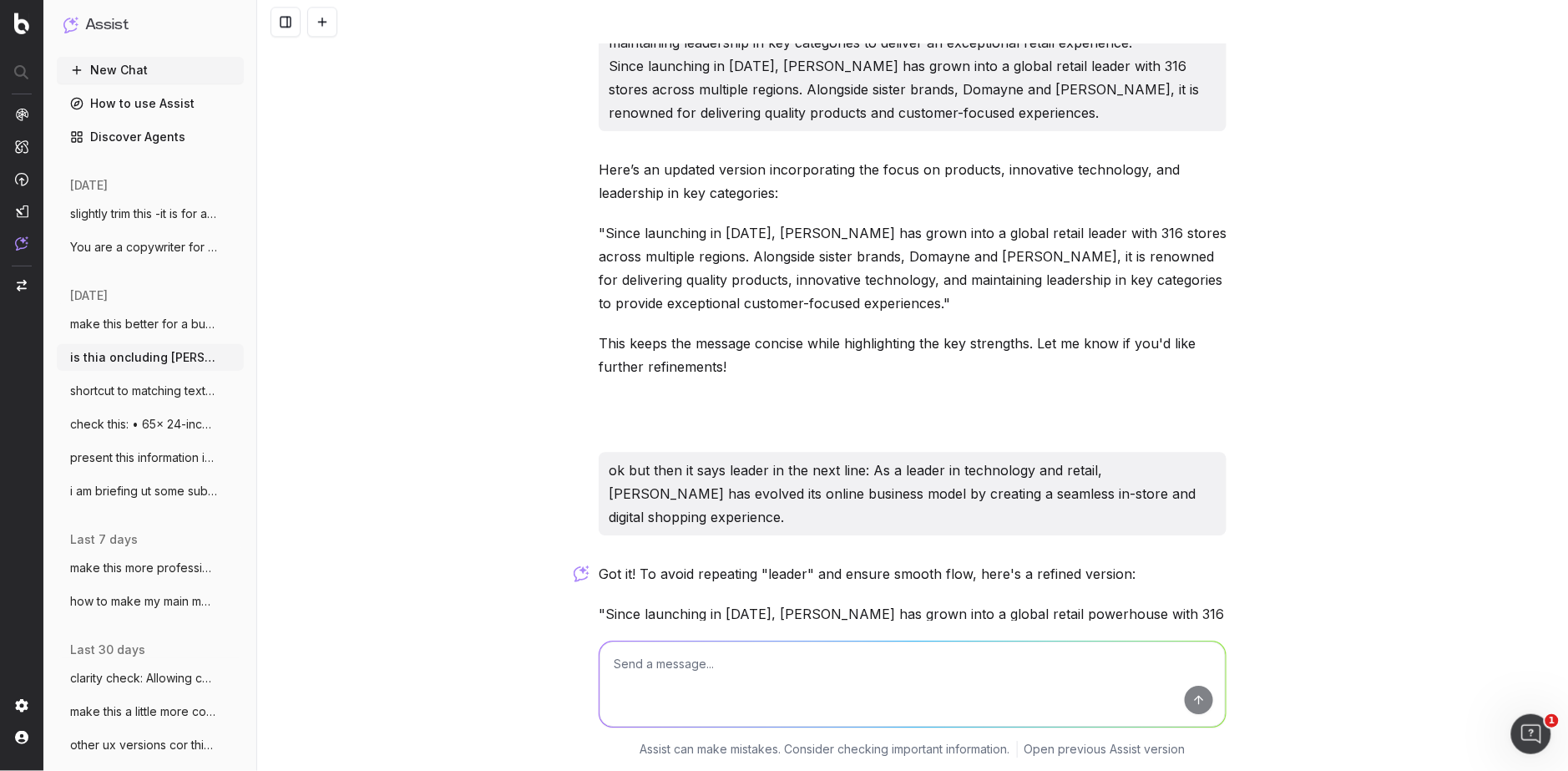
click at [784, 602] on p ""Since launching in [DATE], [PERSON_NAME] has grown into a global retail powerh…" at bounding box center [913, 672] width 628 height 141
drag, startPoint x: 1190, startPoint y: 490, endPoint x: 1173, endPoint y: 440, distance: 52.8
click at [784, 562] on div "Got it! To avoid repeating "leader" and ensure smooth flow, here's a refined ve…" at bounding box center [913, 721] width 628 height 317
drag, startPoint x: 929, startPoint y: 449, endPoint x: 937, endPoint y: 424, distance: 26.2
click at [784, 602] on p ""Since launching in [DATE], [PERSON_NAME] has grown into a global retail powerh…" at bounding box center [913, 672] width 628 height 141
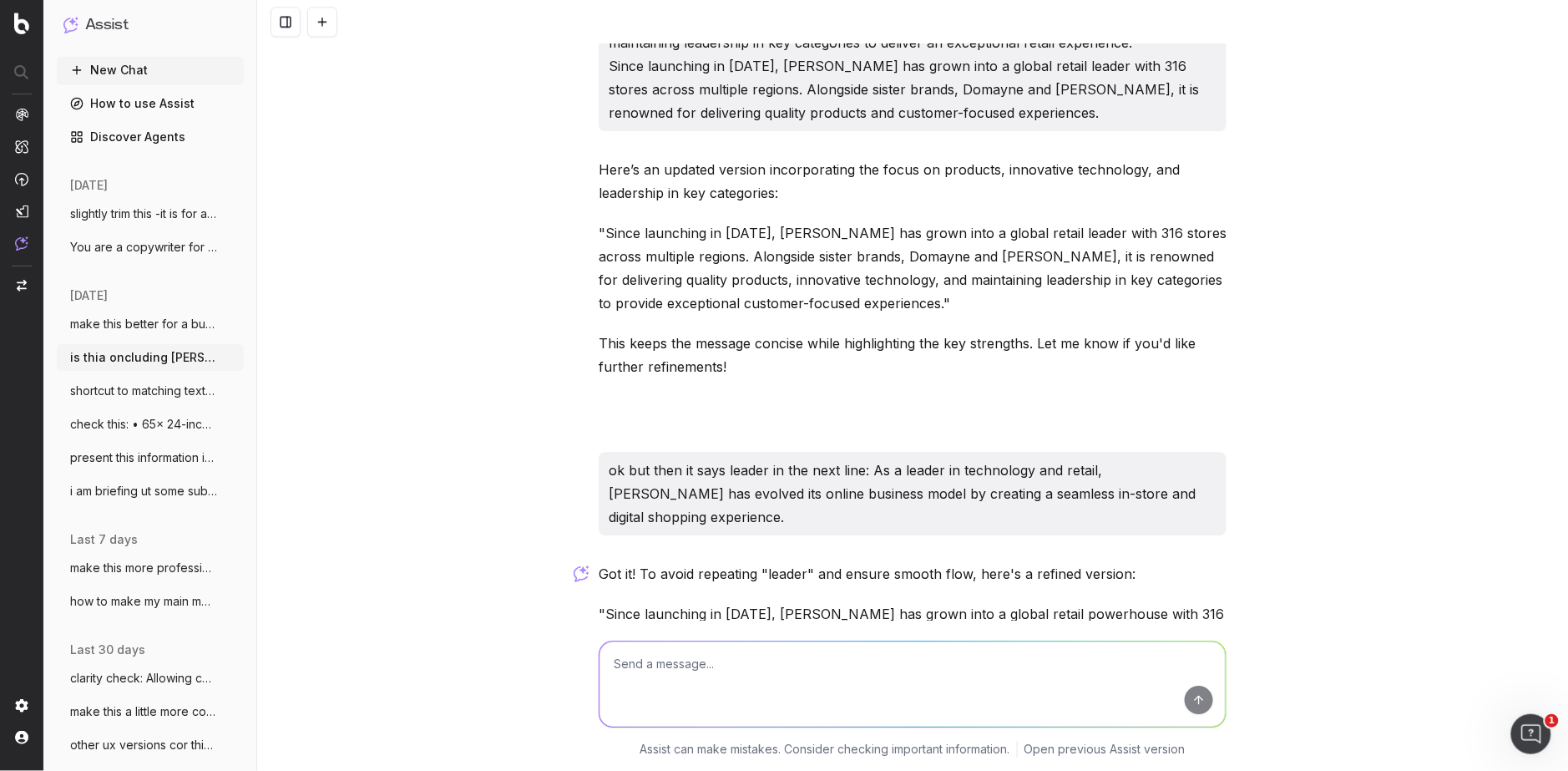
click at [656, 688] on textarea at bounding box center [912, 684] width 626 height 85
paste textarea "d maintaining excellence in key categories to provide exceptional customer-focu…"
type textarea "I dont love this: d maintaining excellence in key categories to provide excepti…"
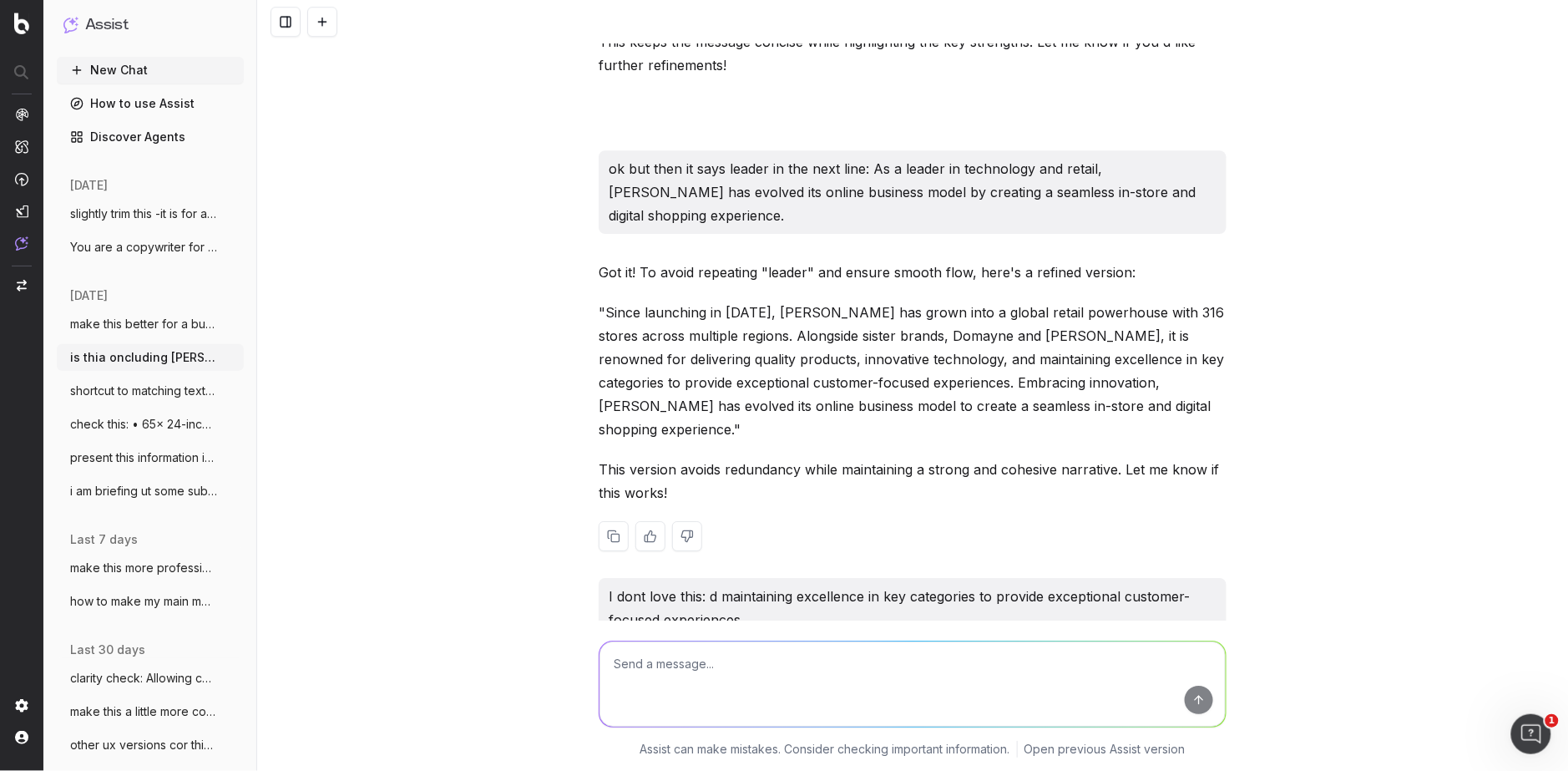
scroll to position [3794, 0]
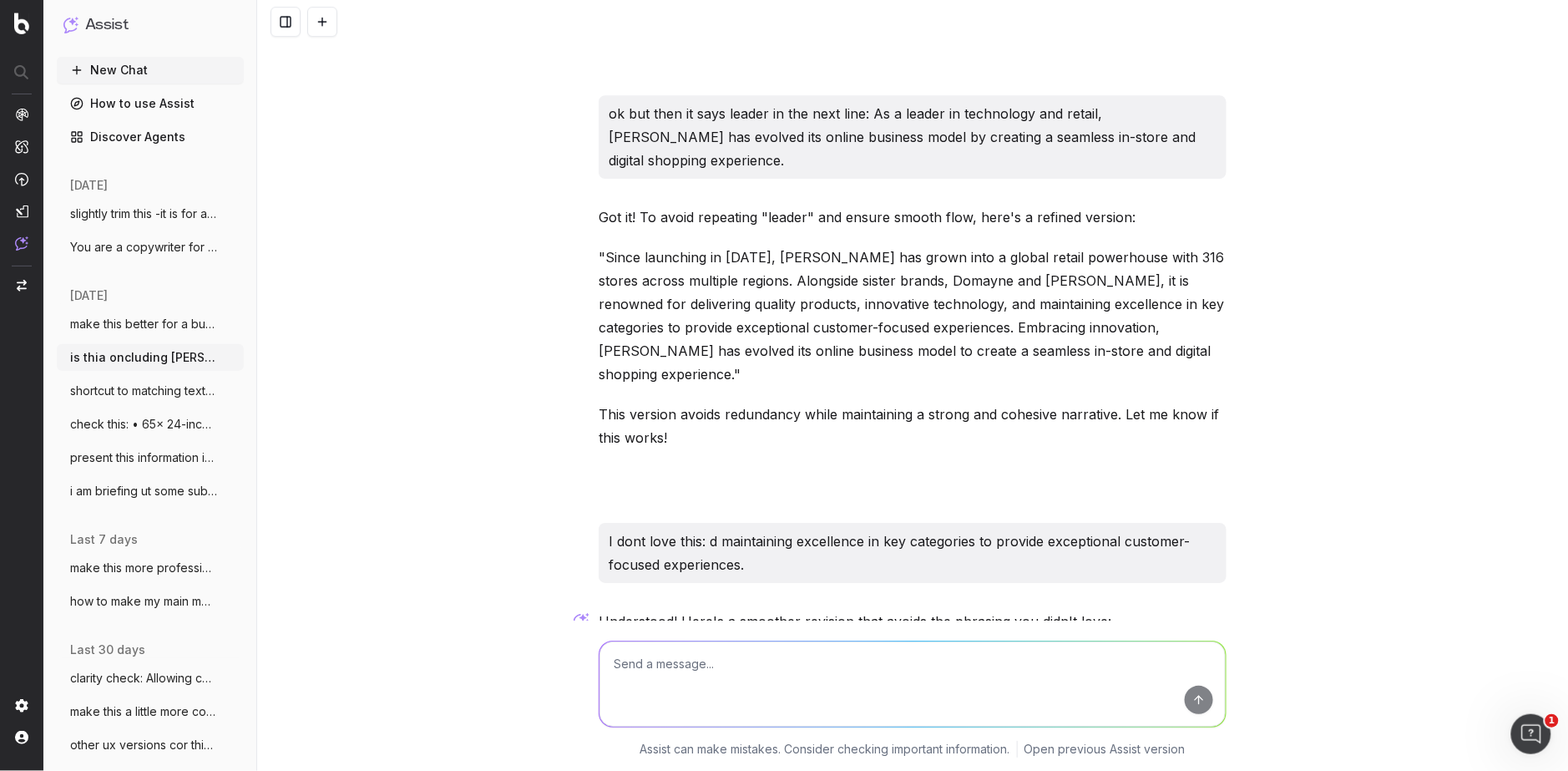
click at [756, 650] on p ""Since launching in [DATE], [PERSON_NAME] has grown into a global retail powerh…" at bounding box center [913, 709] width 628 height 117
drag, startPoint x: 756, startPoint y: 474, endPoint x: 977, endPoint y: 446, distance: 222.8
click at [784, 650] on p ""Since launching in [DATE], [PERSON_NAME] has grown into a global retail powerh…" at bounding box center [913, 709] width 628 height 117
click at [673, 677] on textarea at bounding box center [912, 684] width 626 height 85
paste textarea "excelling in key categories to enhance the customer experience"
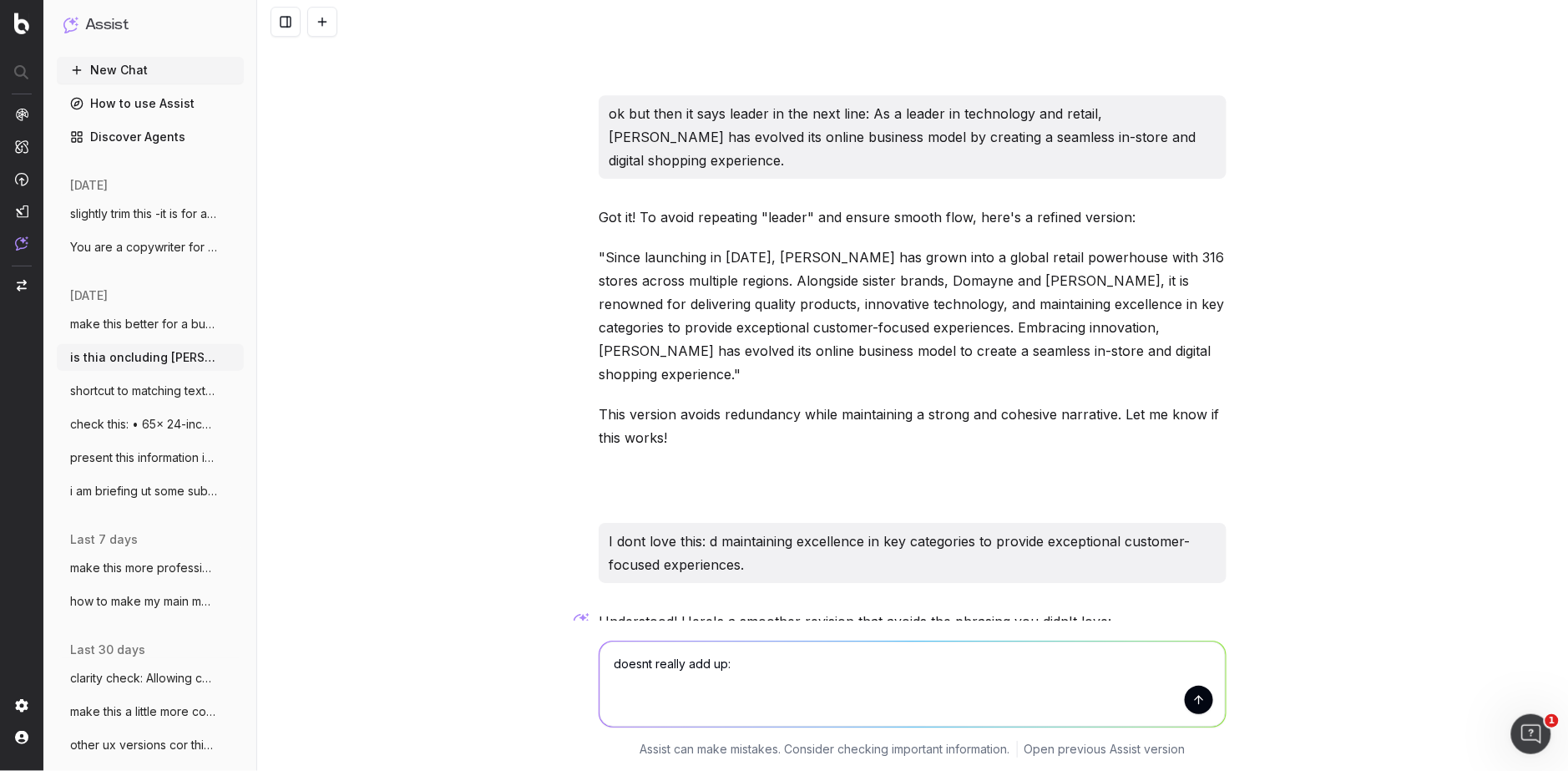
type textarea "doesnt really add up: excelling in key categories to enhance the customer exper…"
